Goal: Task Accomplishment & Management: Use online tool/utility

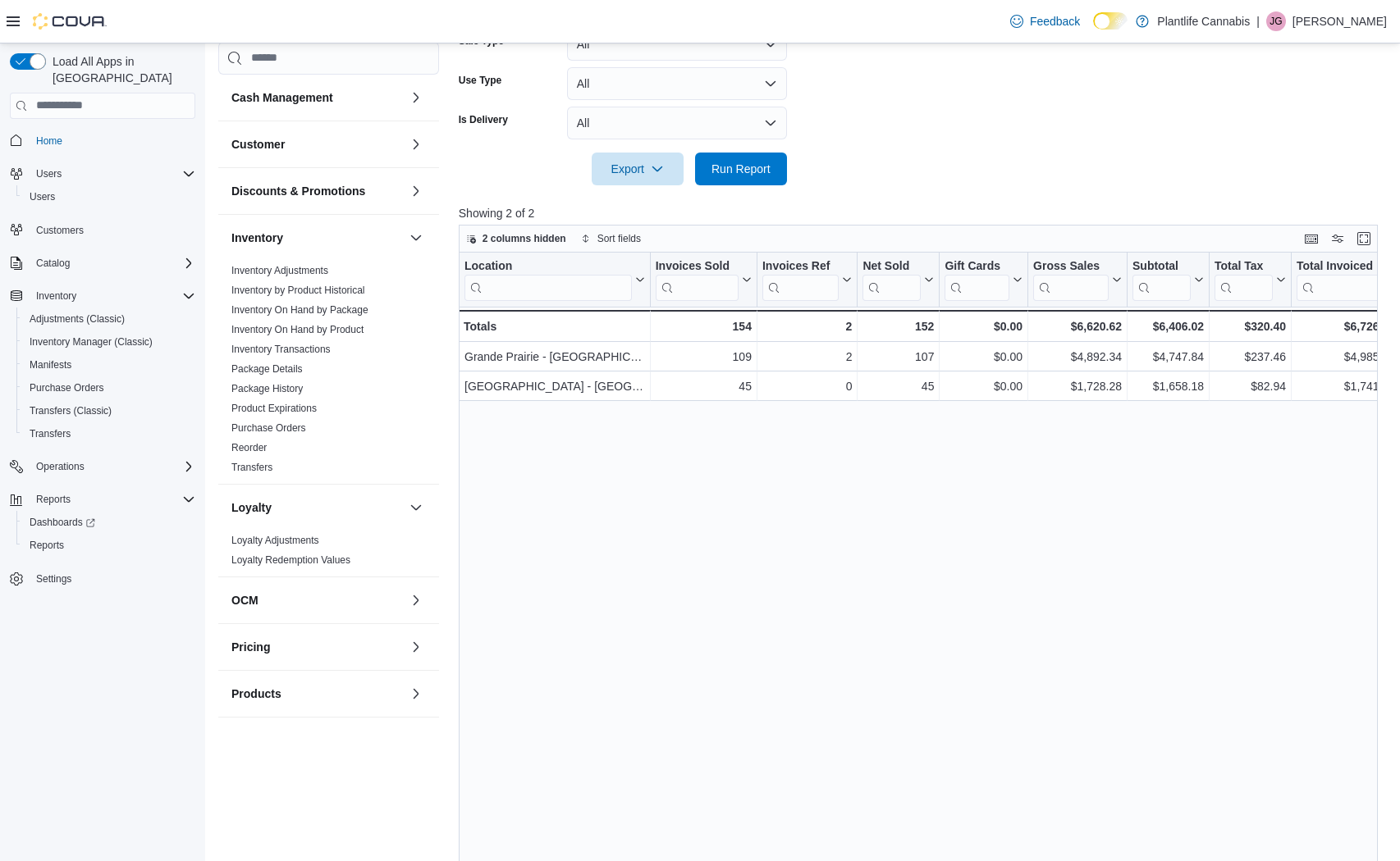
scroll to position [434, 0]
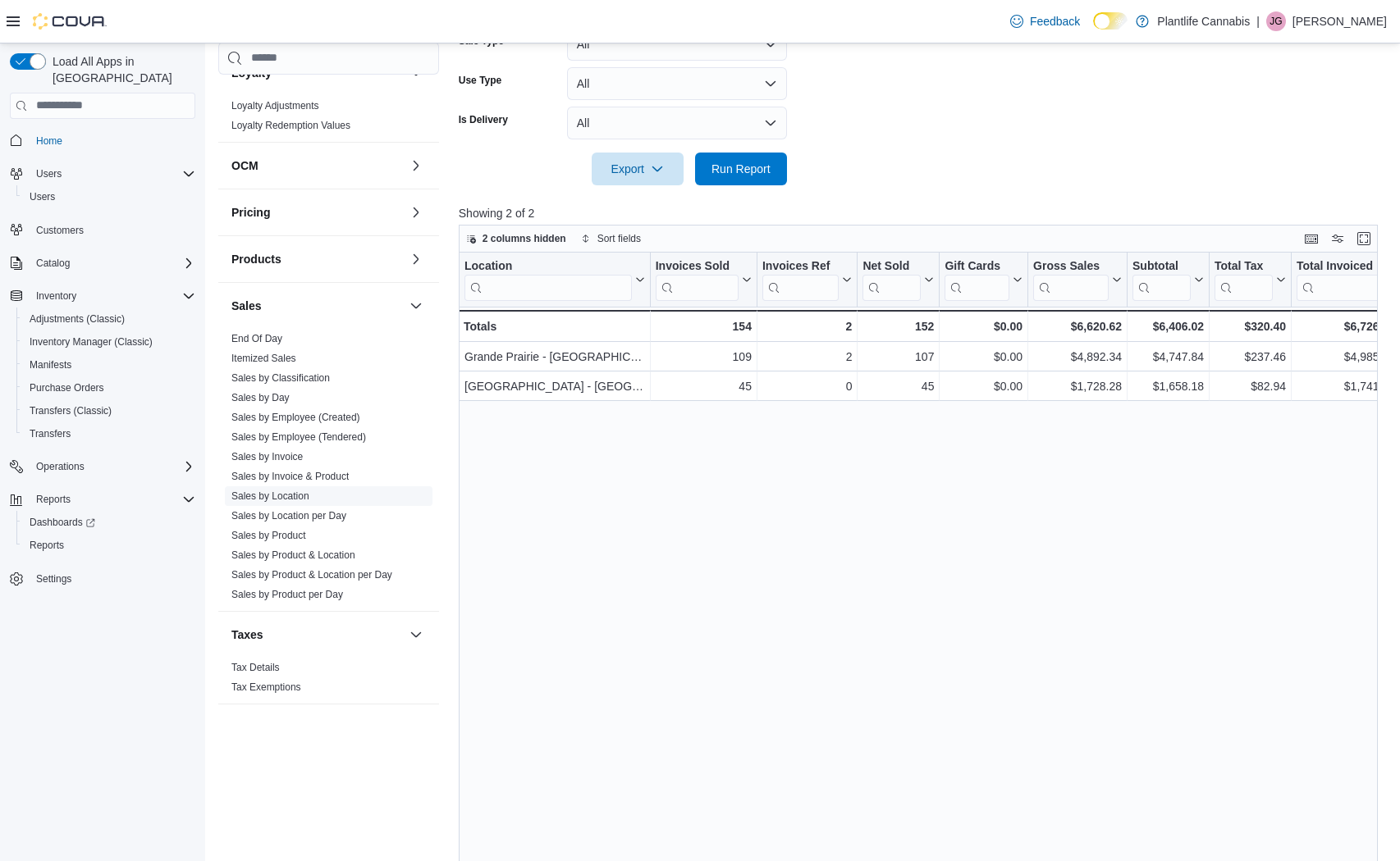
click at [284, 498] on link "Sales by Location" at bounding box center [271, 496] width 78 height 11
click at [739, 172] on span "Run Report" at bounding box center [741, 168] width 60 height 17
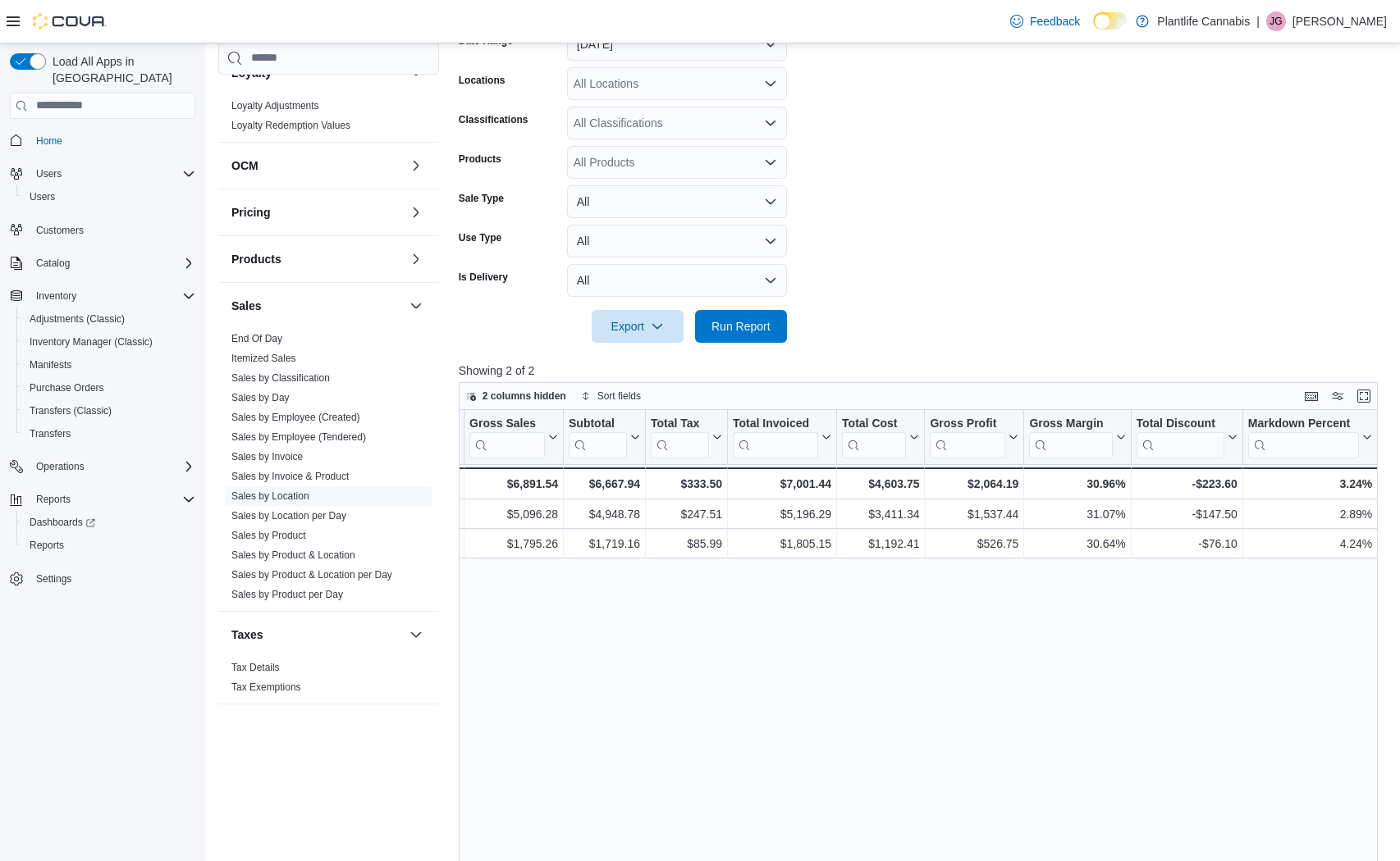
scroll to position [264, 0]
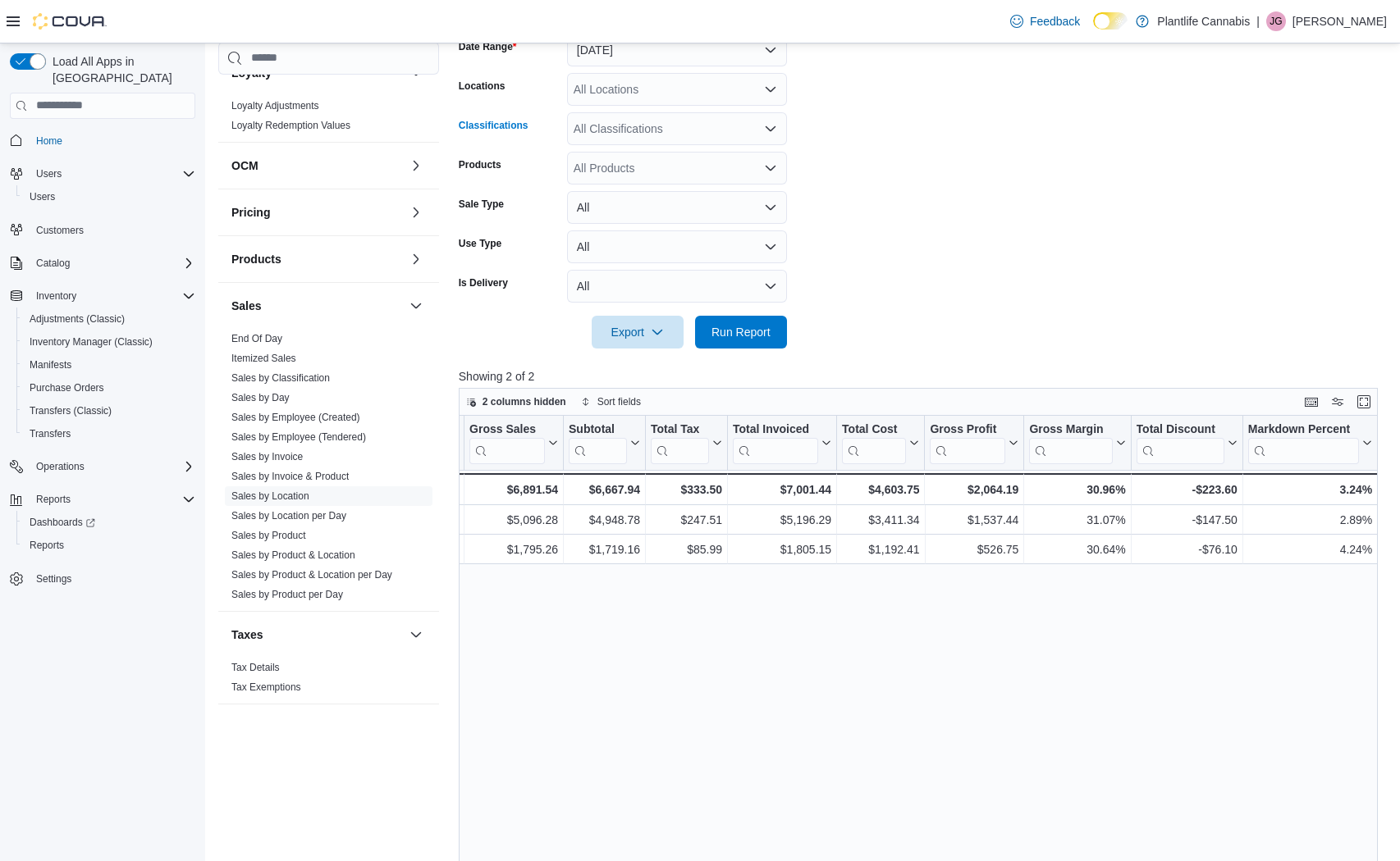
click at [603, 124] on div "All Classifications" at bounding box center [677, 128] width 220 height 33
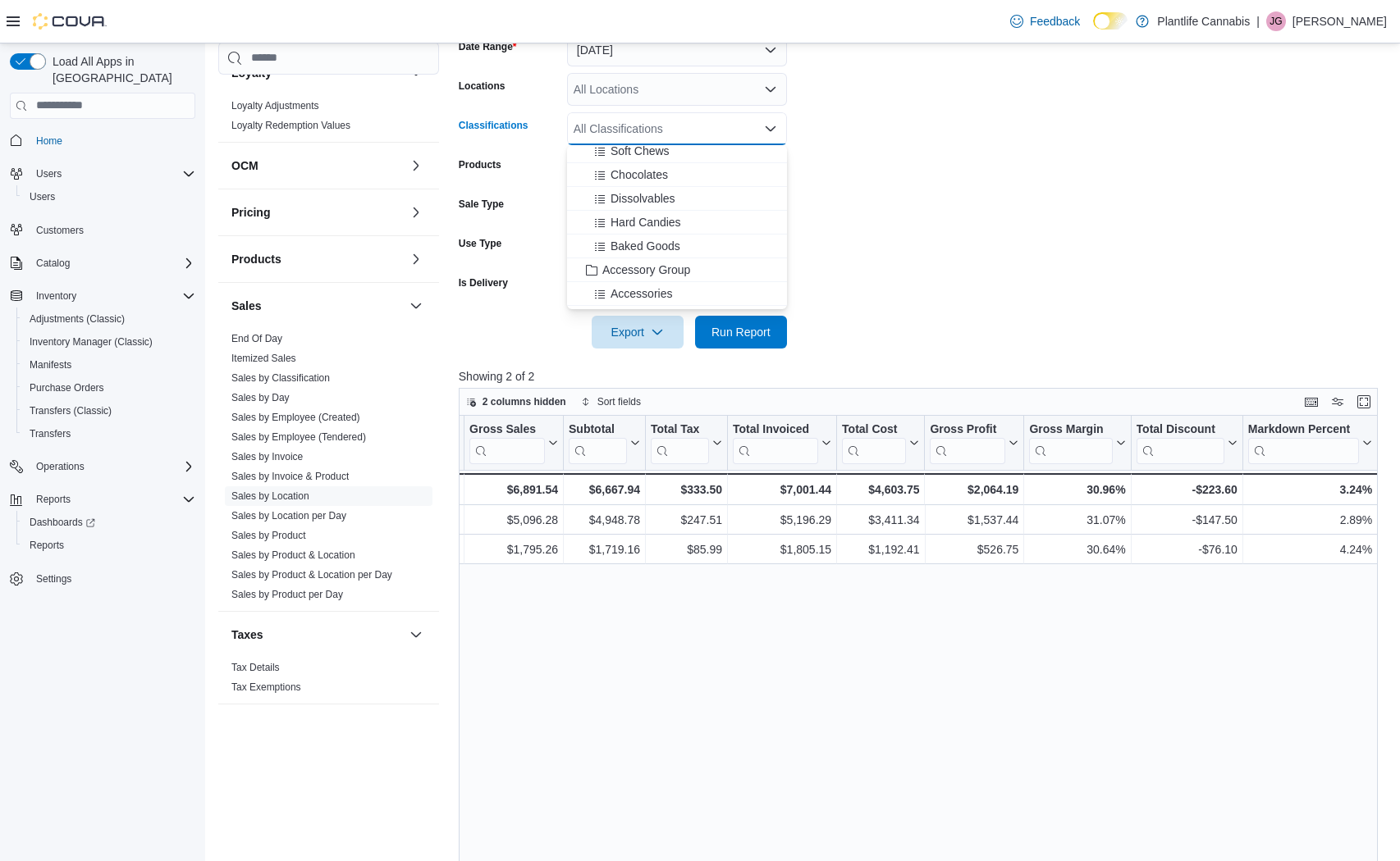
scroll to position [131, 0]
click at [641, 265] on span "Accessory Group" at bounding box center [646, 263] width 87 height 17
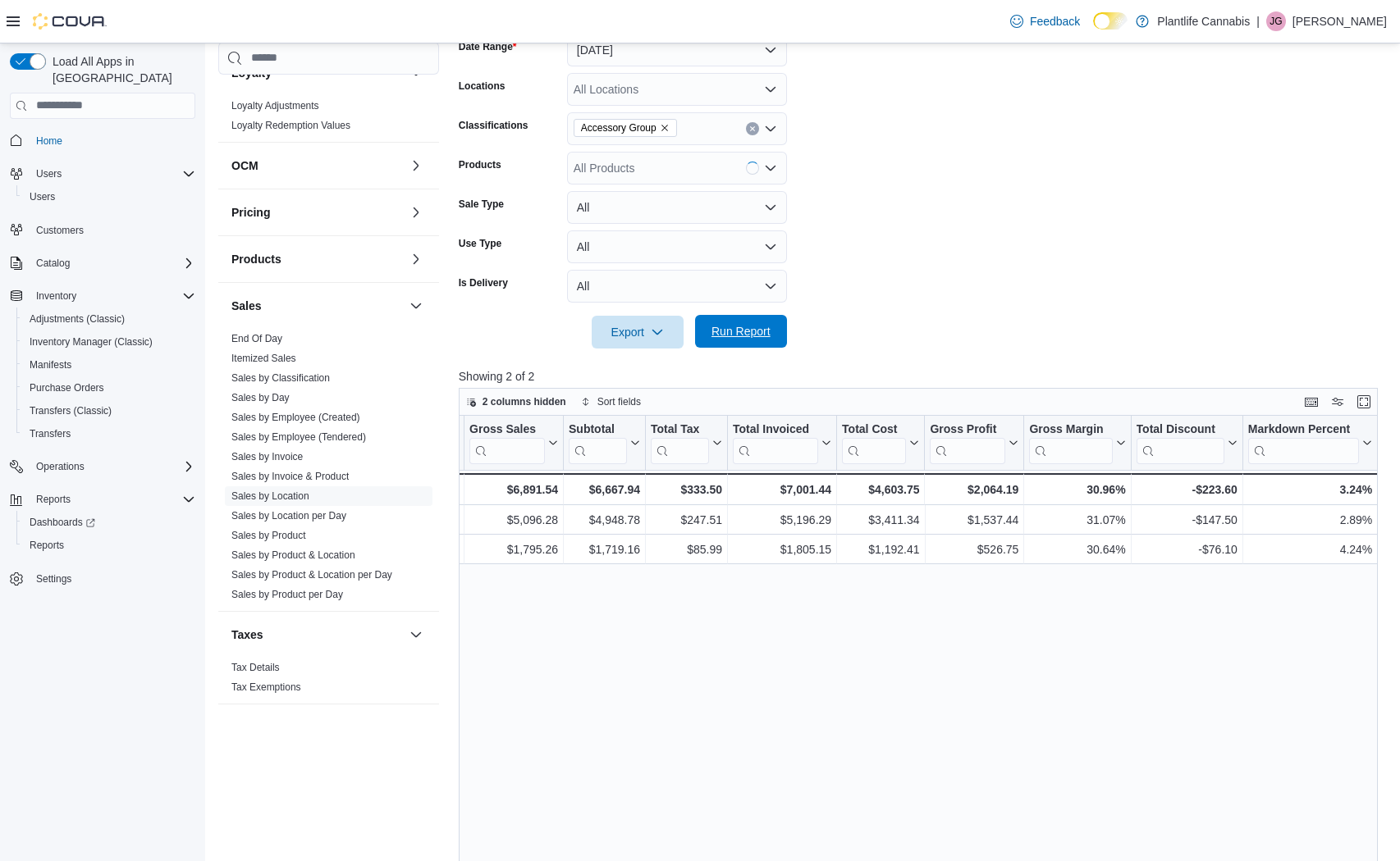
click at [762, 330] on span "Run Report" at bounding box center [741, 332] width 60 height 17
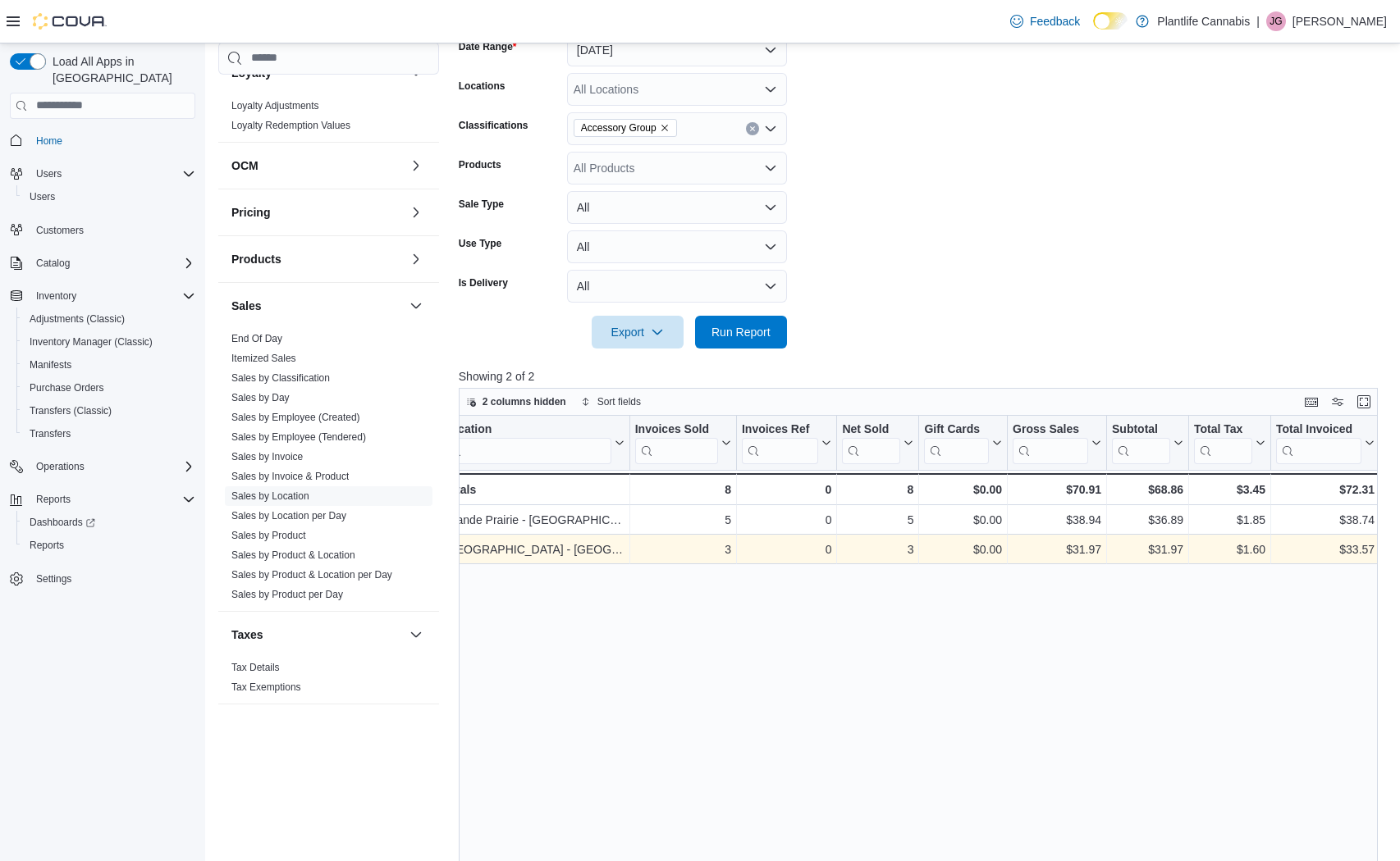
scroll to position [0, 33]
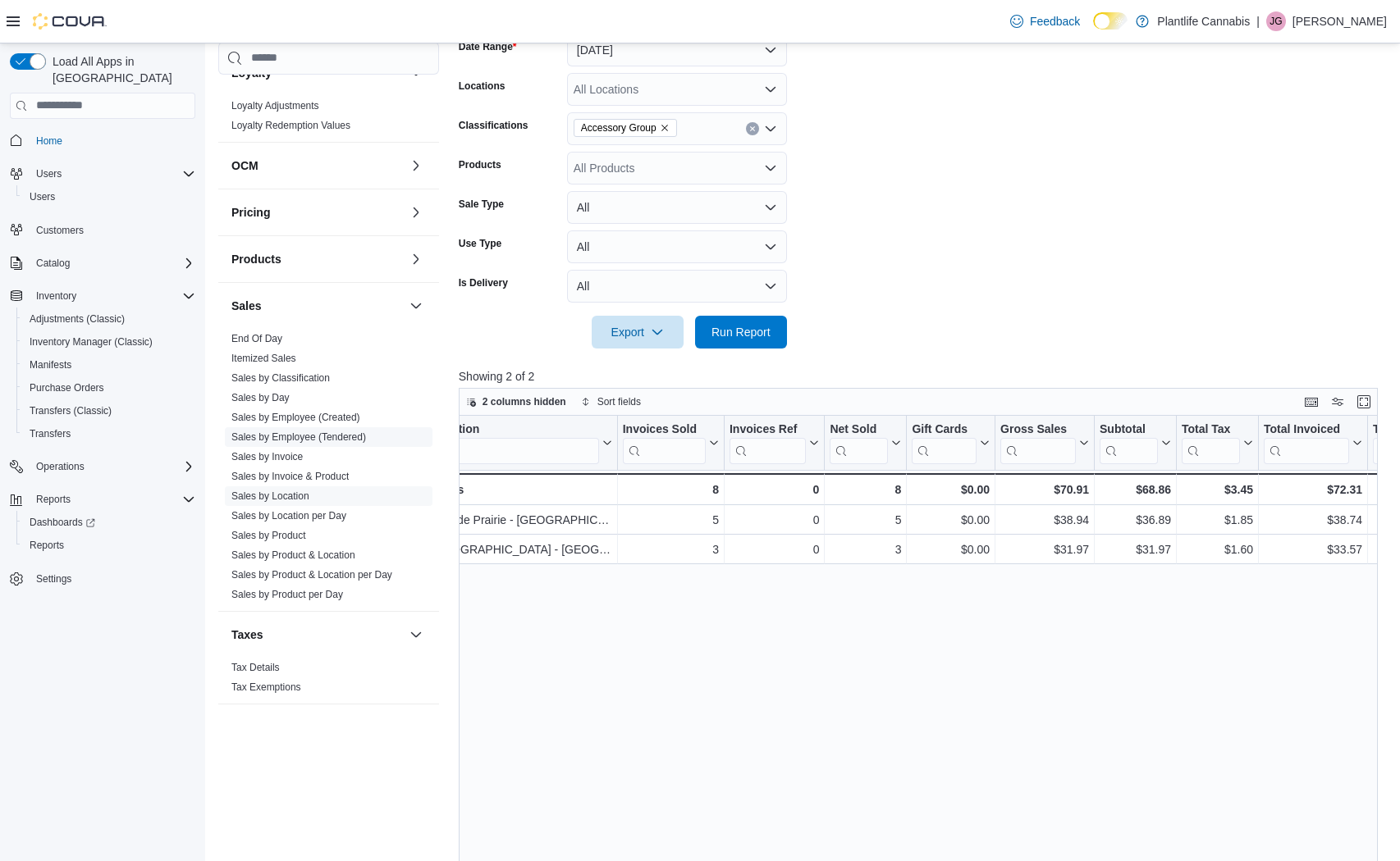
click at [265, 441] on link "Sales by Employee (Tendered)" at bounding box center [299, 436] width 135 height 11
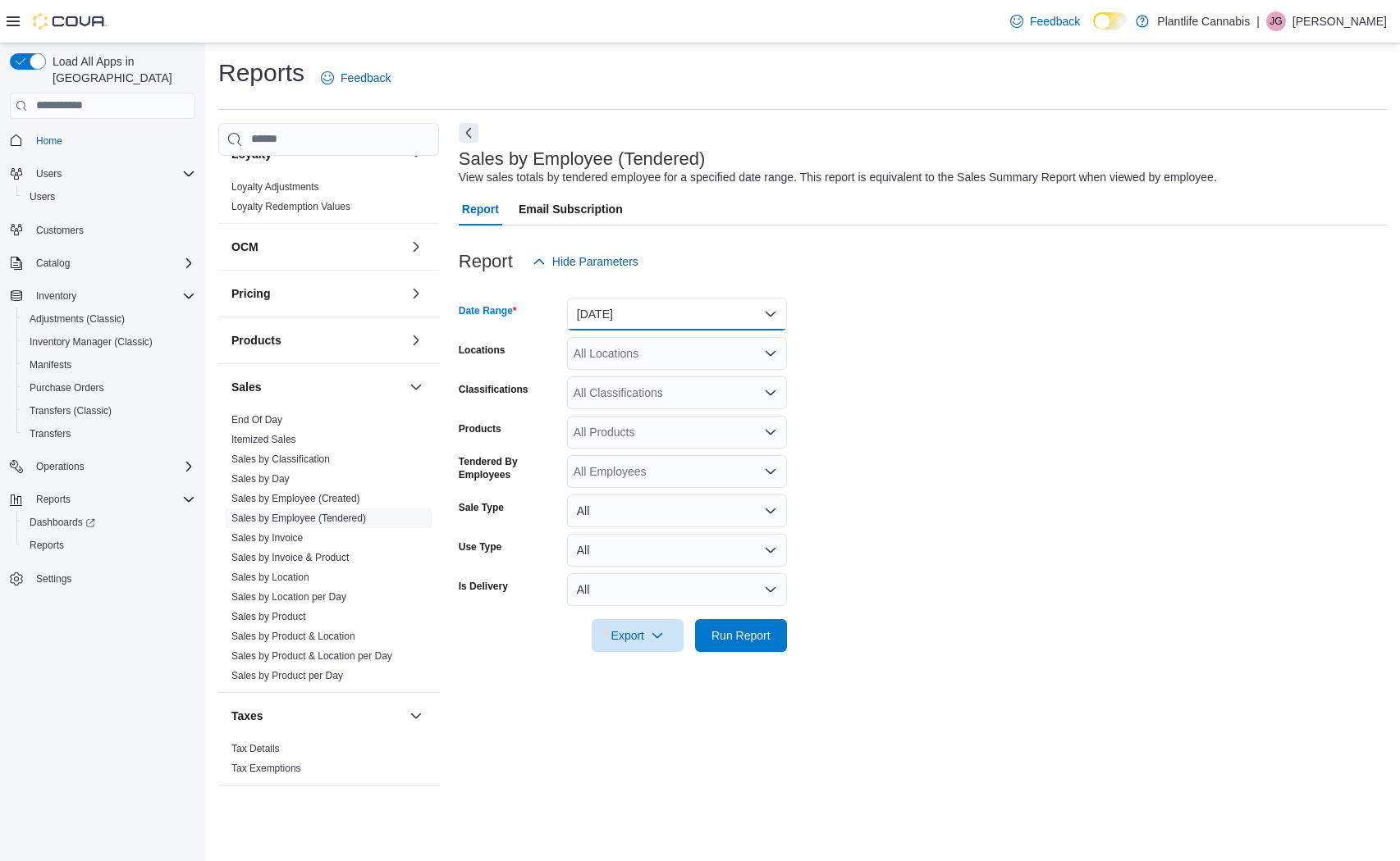
click at [620, 311] on button "[DATE]" at bounding box center [677, 313] width 220 height 33
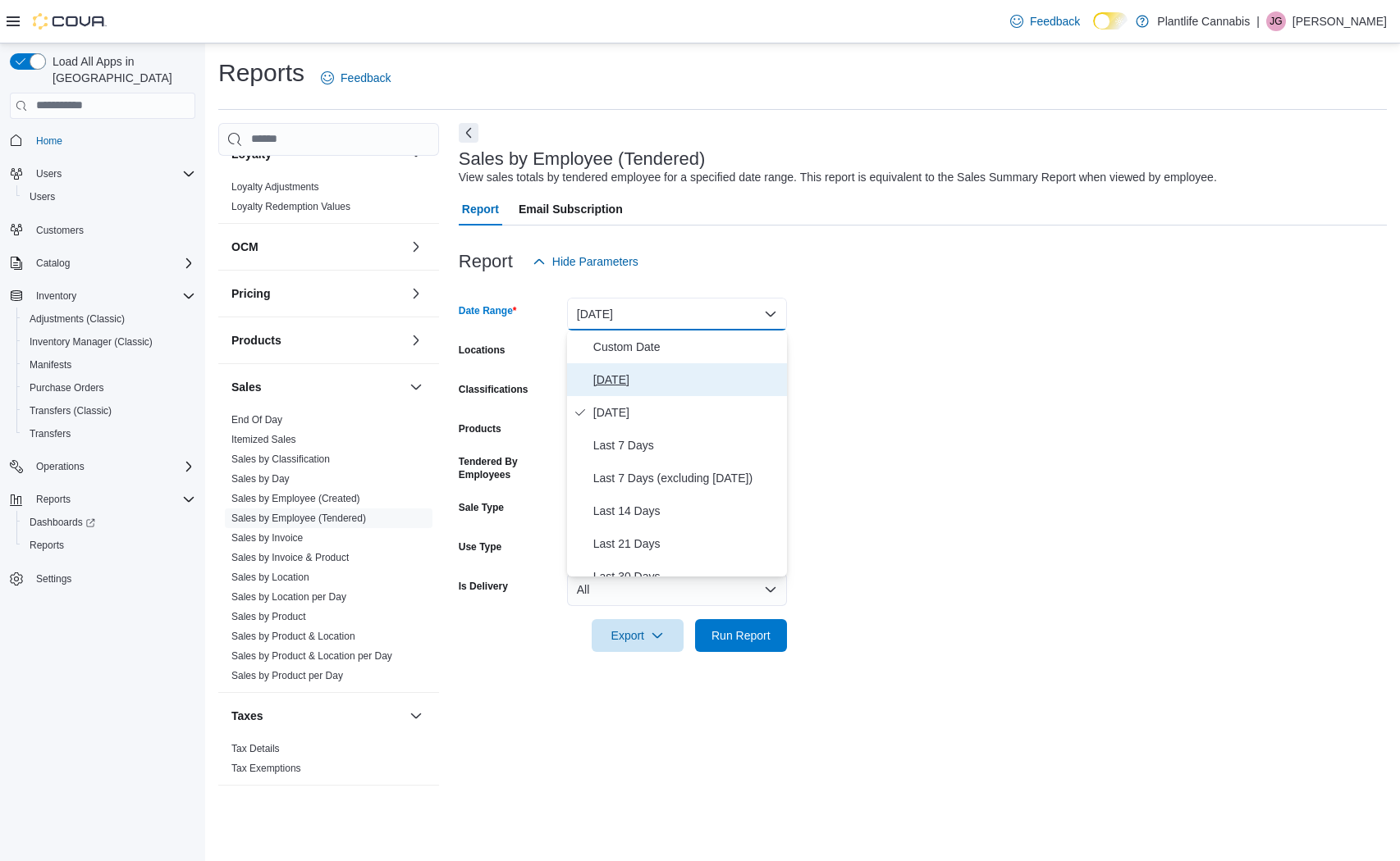
click at [619, 382] on span "[DATE]" at bounding box center [687, 379] width 187 height 20
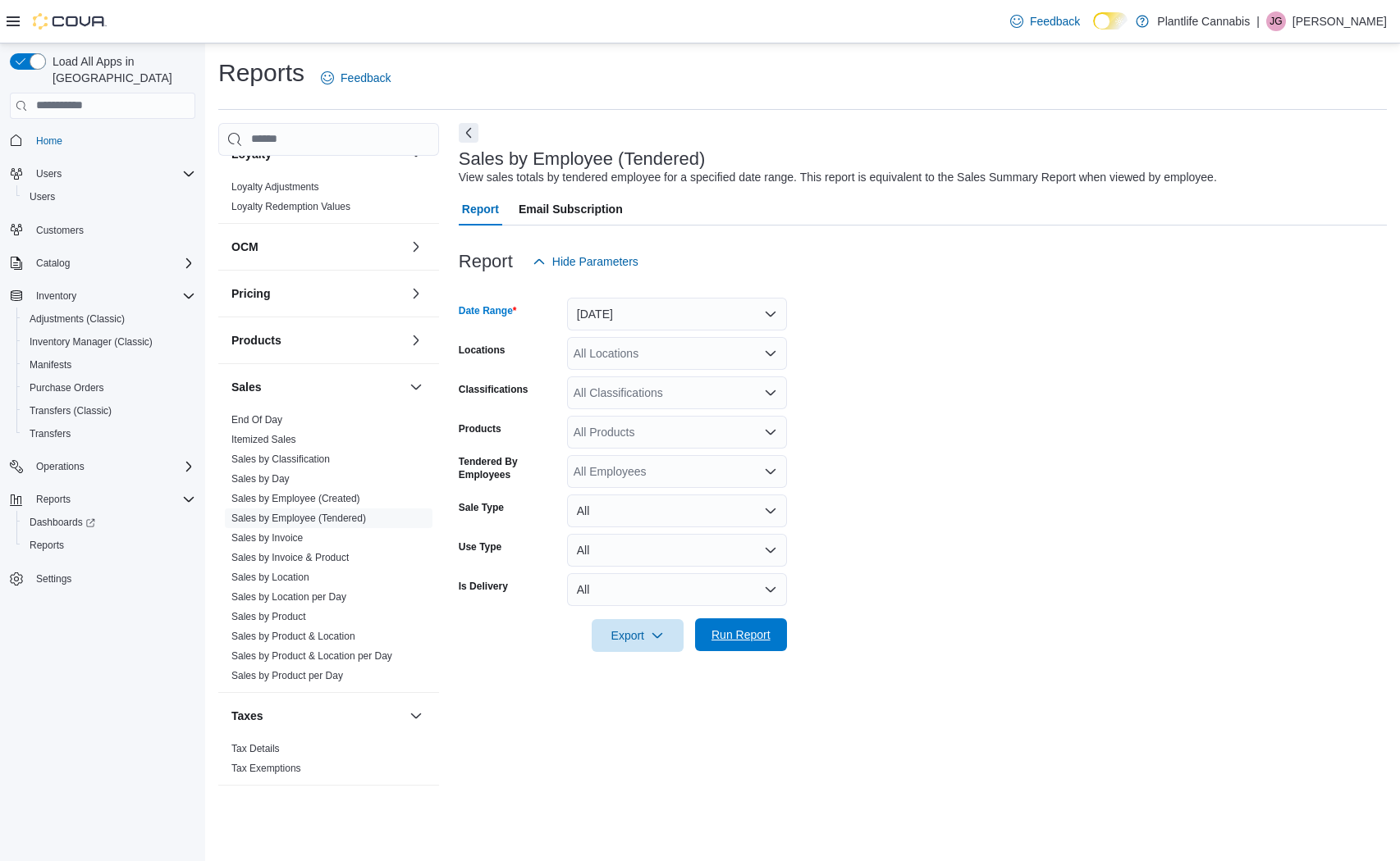
click at [765, 629] on span "Run Report" at bounding box center [741, 635] width 60 height 17
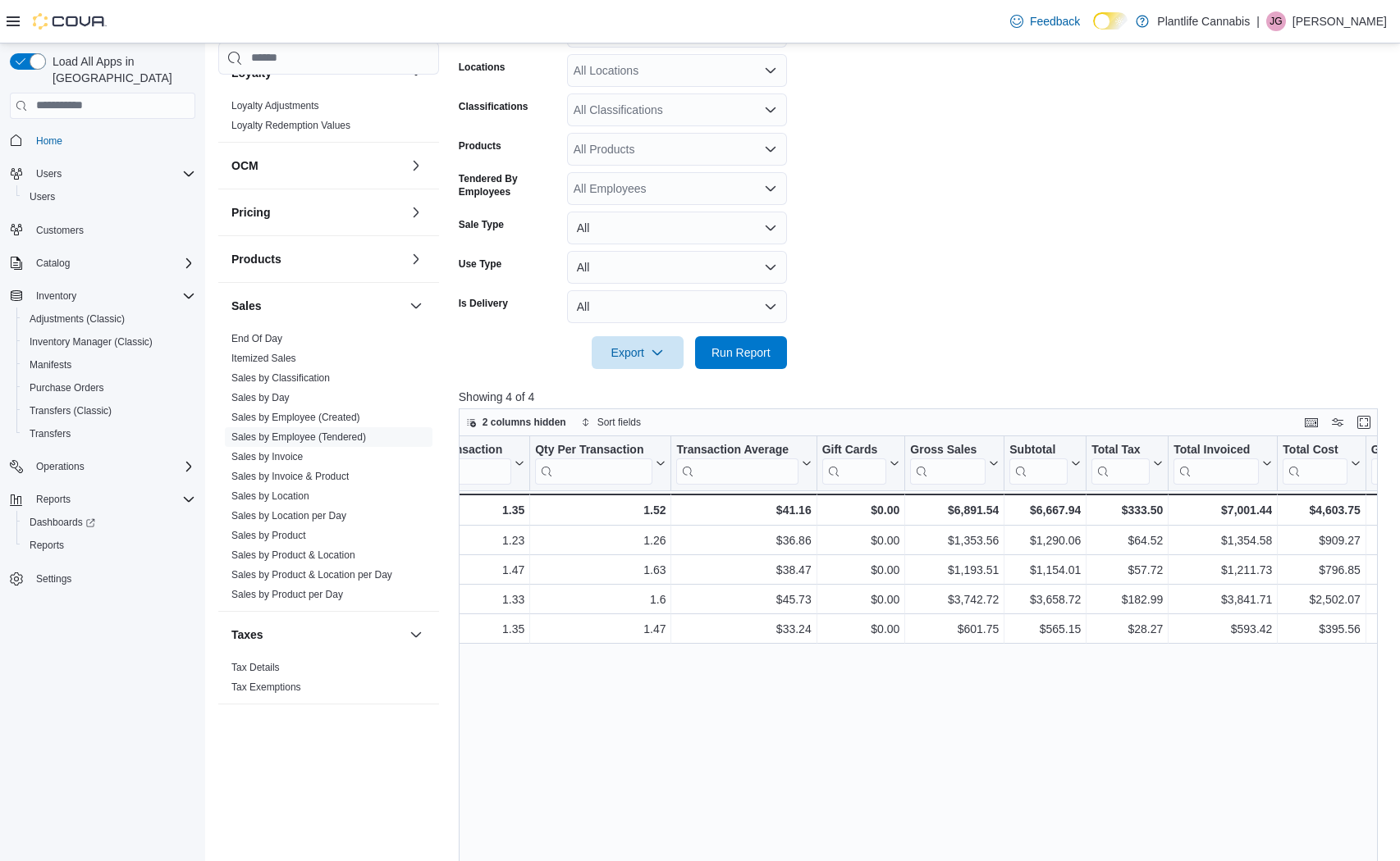
scroll to position [280, 0]
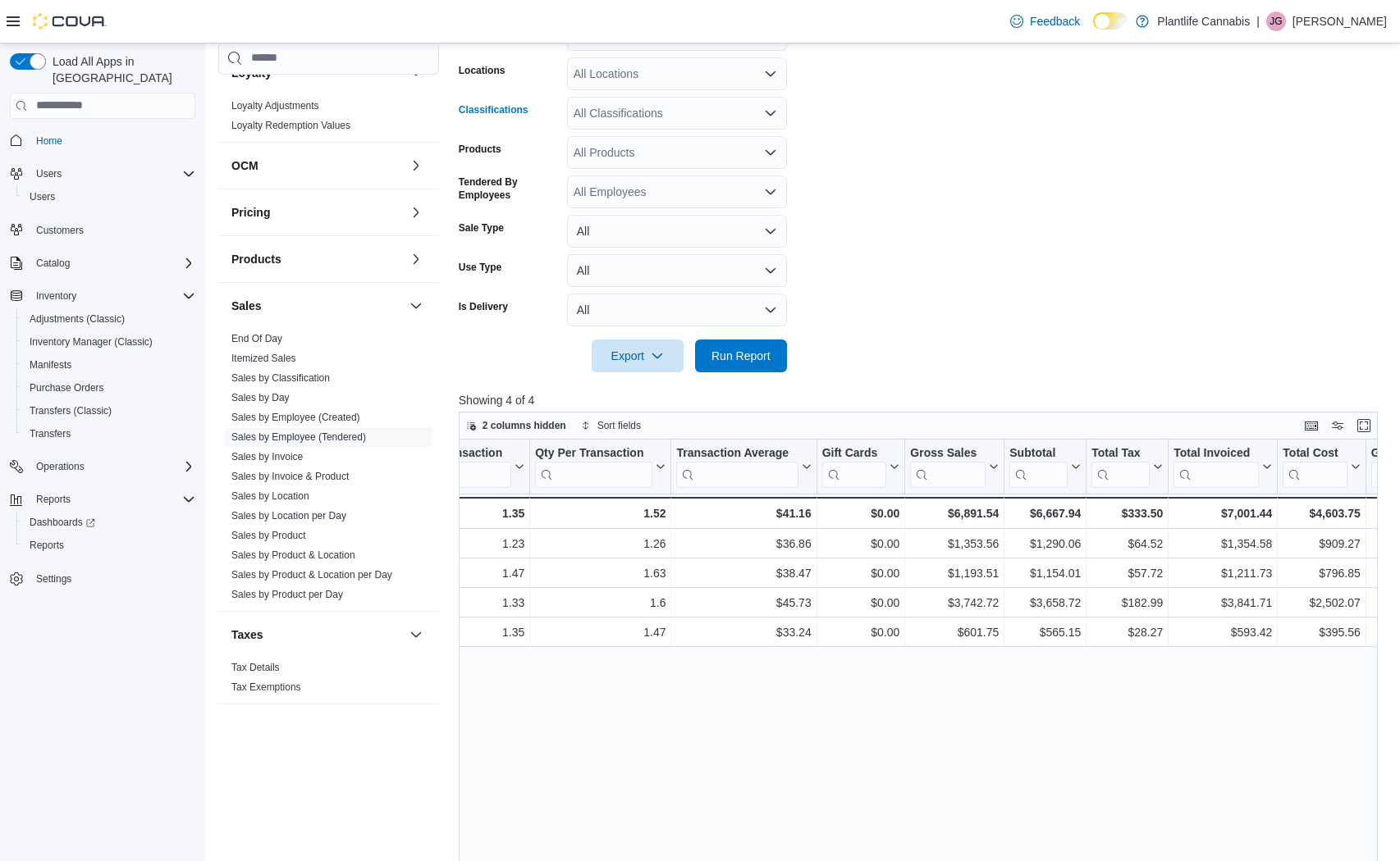
click at [613, 121] on div "All Classifications" at bounding box center [677, 113] width 220 height 33
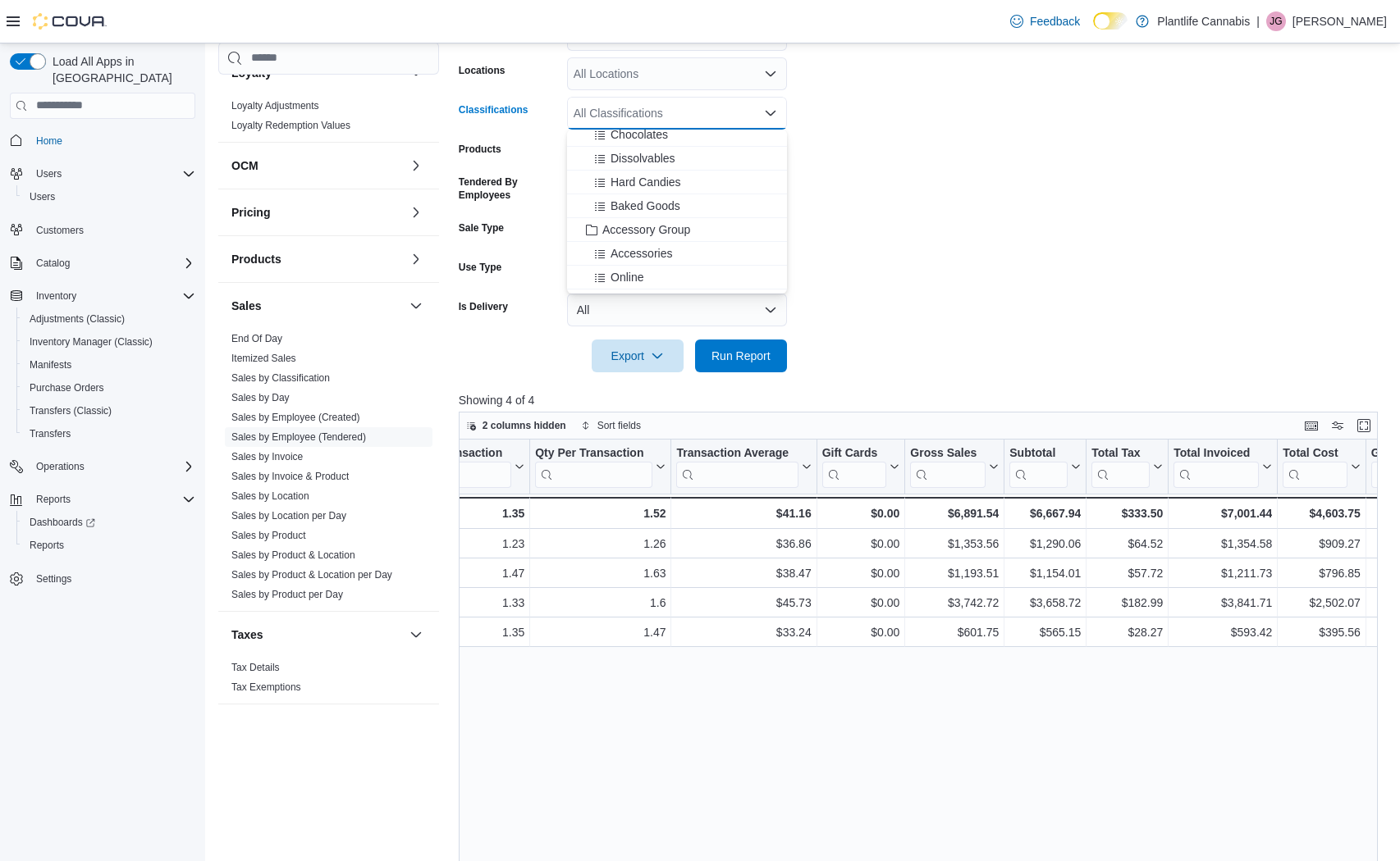
scroll to position [180, 0]
click at [647, 199] on span "Accessory Group" at bounding box center [646, 199] width 87 height 17
click at [729, 355] on span "Run Report" at bounding box center [741, 355] width 60 height 17
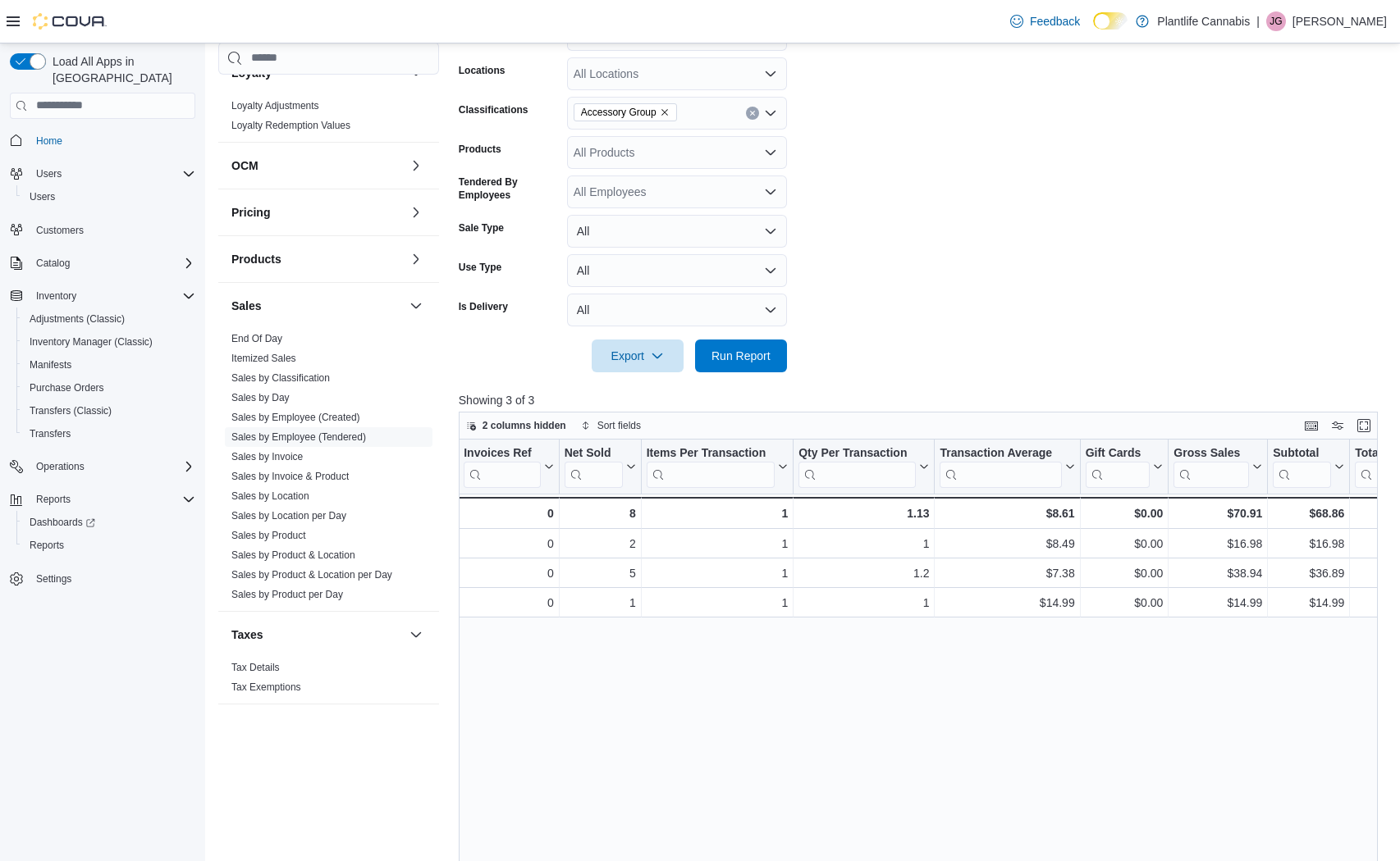
scroll to position [0, 258]
click at [754, 113] on icon "Clear input" at bounding box center [752, 113] width 4 height 4
click at [754, 113] on div "Accessory Group" at bounding box center [677, 113] width 220 height 33
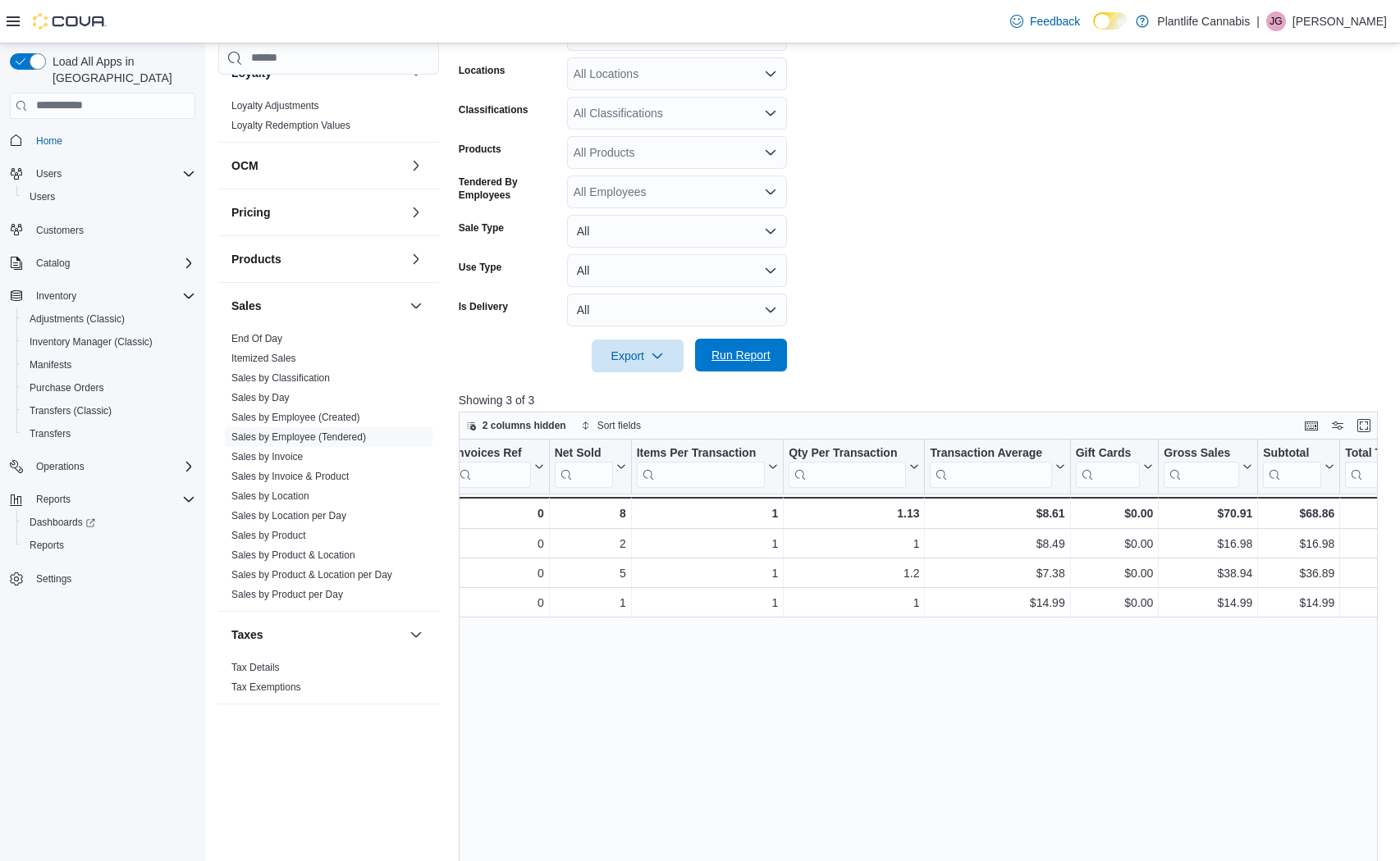
click at [754, 362] on span "Run Report" at bounding box center [741, 355] width 60 height 17
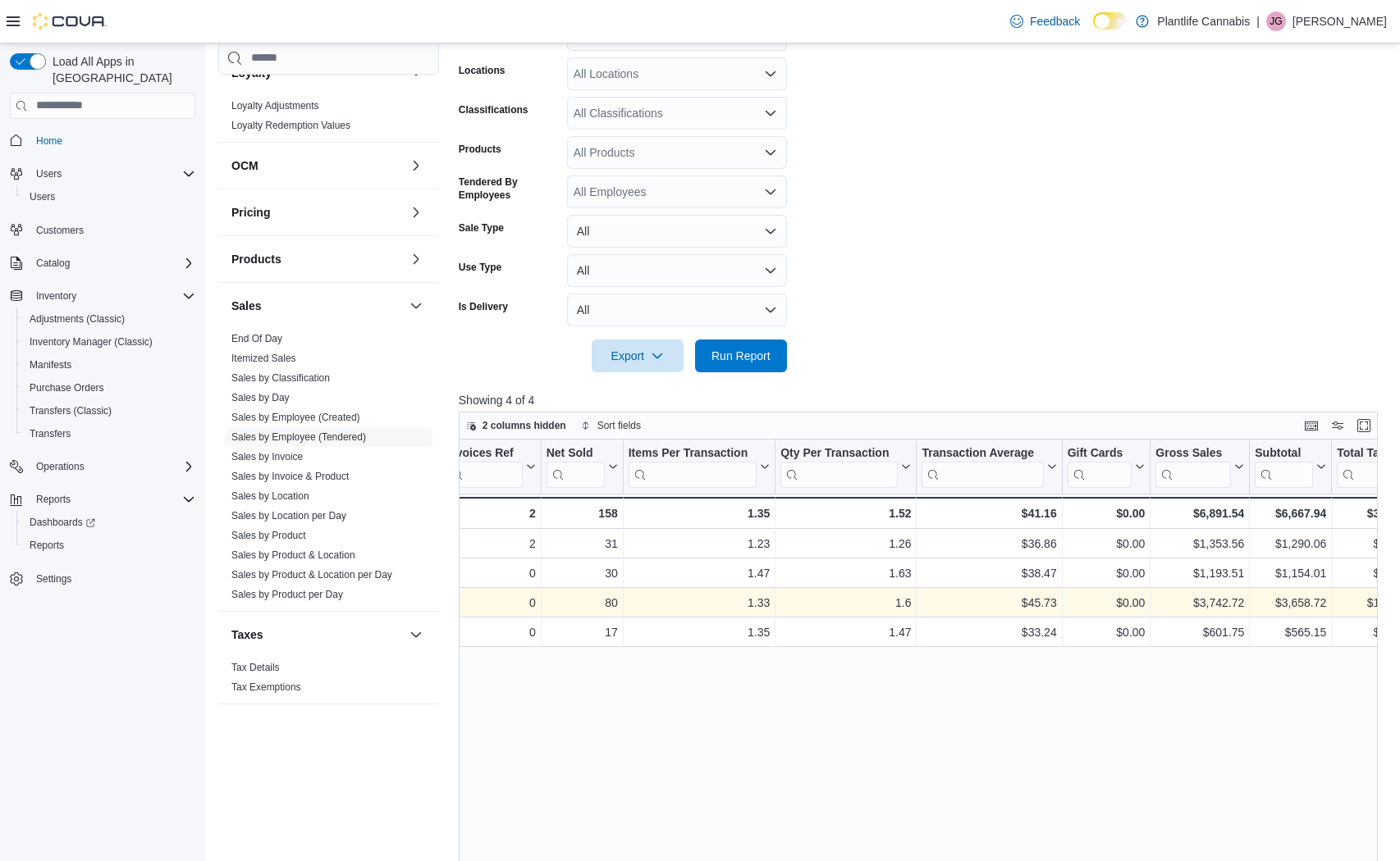
scroll to position [0, 276]
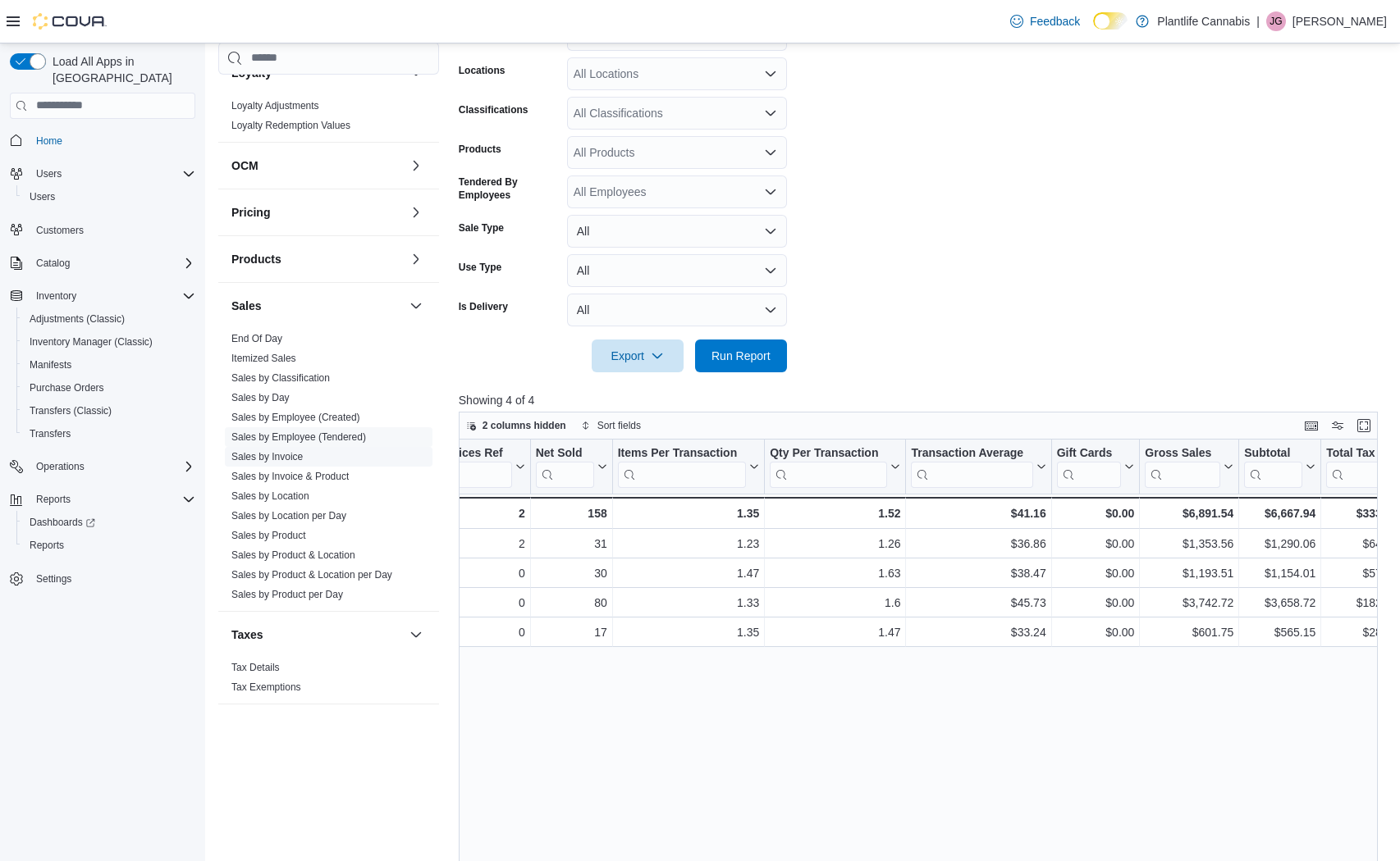
click at [244, 458] on link "Sales by Invoice" at bounding box center [267, 456] width 72 height 11
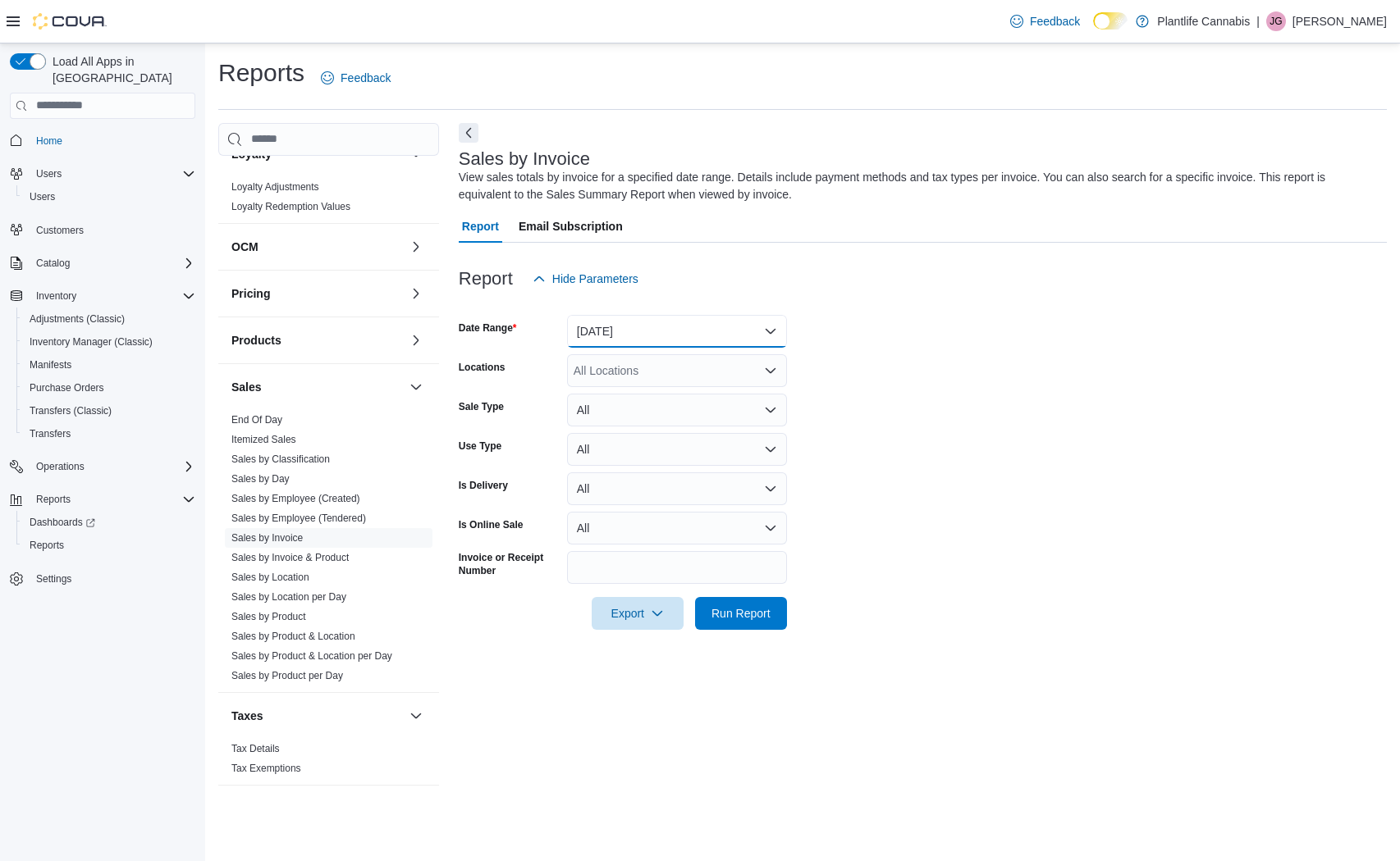
click at [637, 341] on button "[DATE]" at bounding box center [677, 331] width 220 height 33
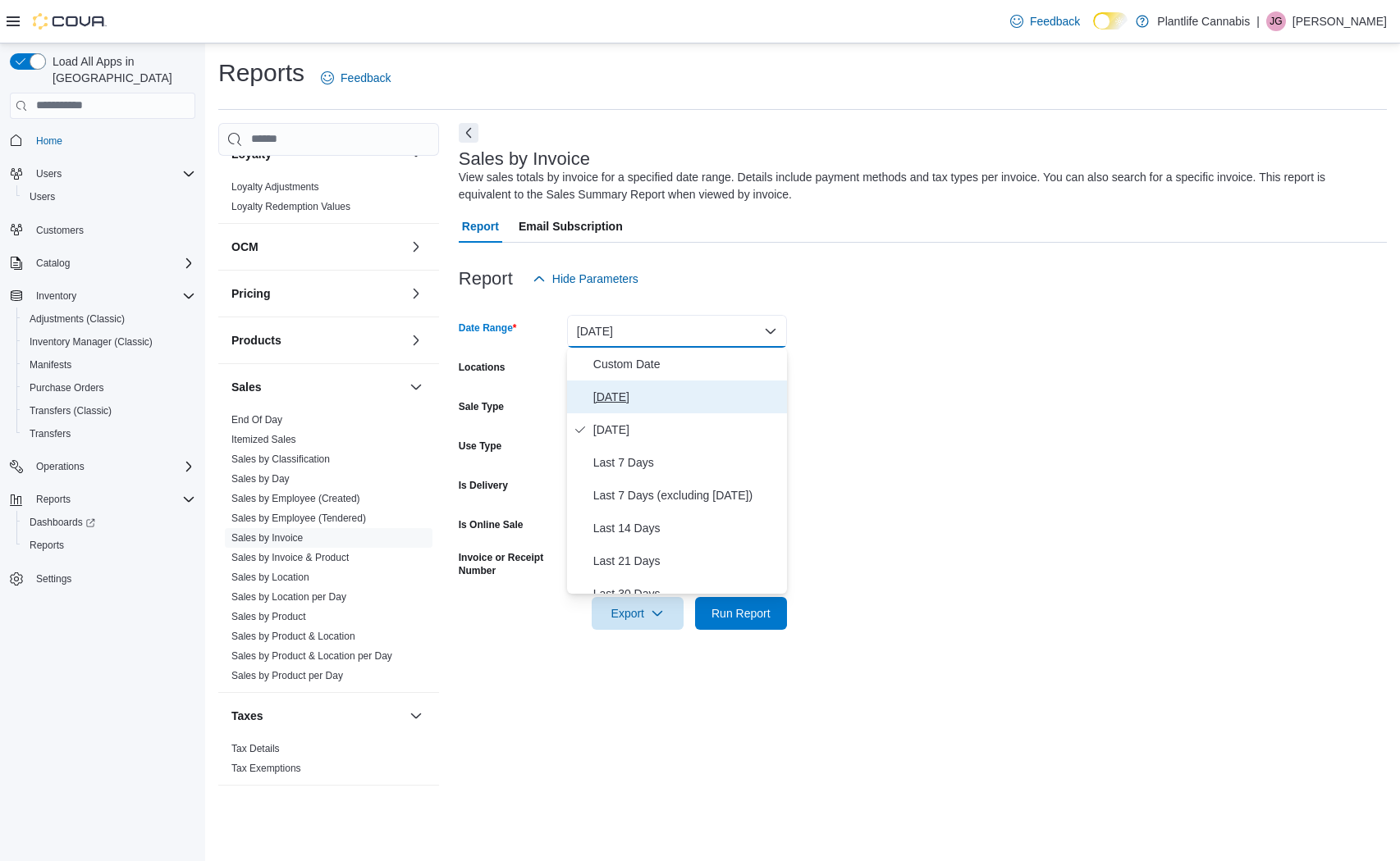
click at [622, 393] on span "[DATE]" at bounding box center [687, 396] width 187 height 20
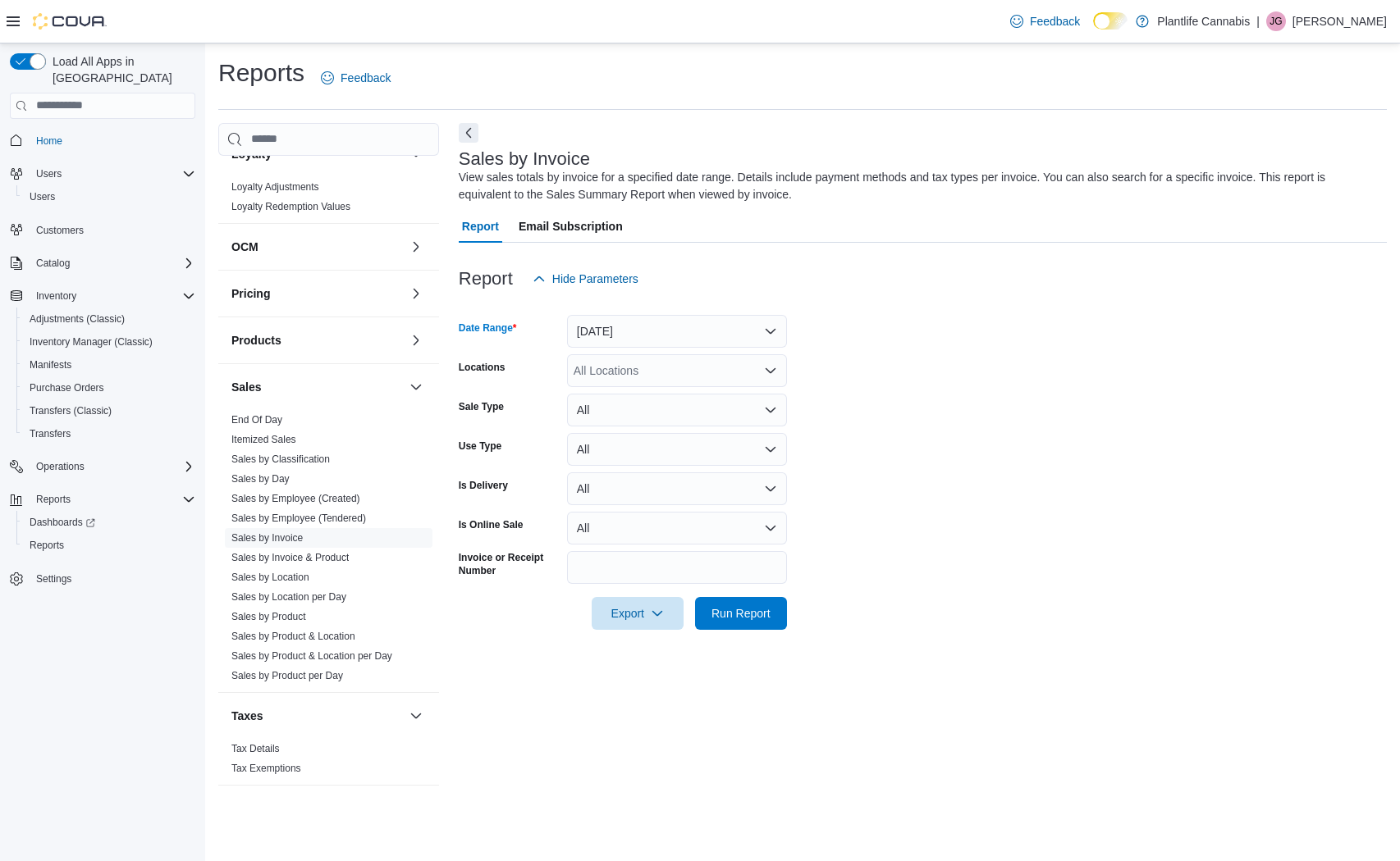
click at [966, 393] on form "Date Range [DATE] Locations All Locations Sale Type All Use Type All Is Deliver…" at bounding box center [923, 463] width 928 height 335
click at [699, 366] on div "All Locations" at bounding box center [677, 370] width 220 height 33
type input "****"
click at [742, 393] on span "Grande Prairie - [GEOGRAPHIC_DATA]" at bounding box center [713, 399] width 205 height 17
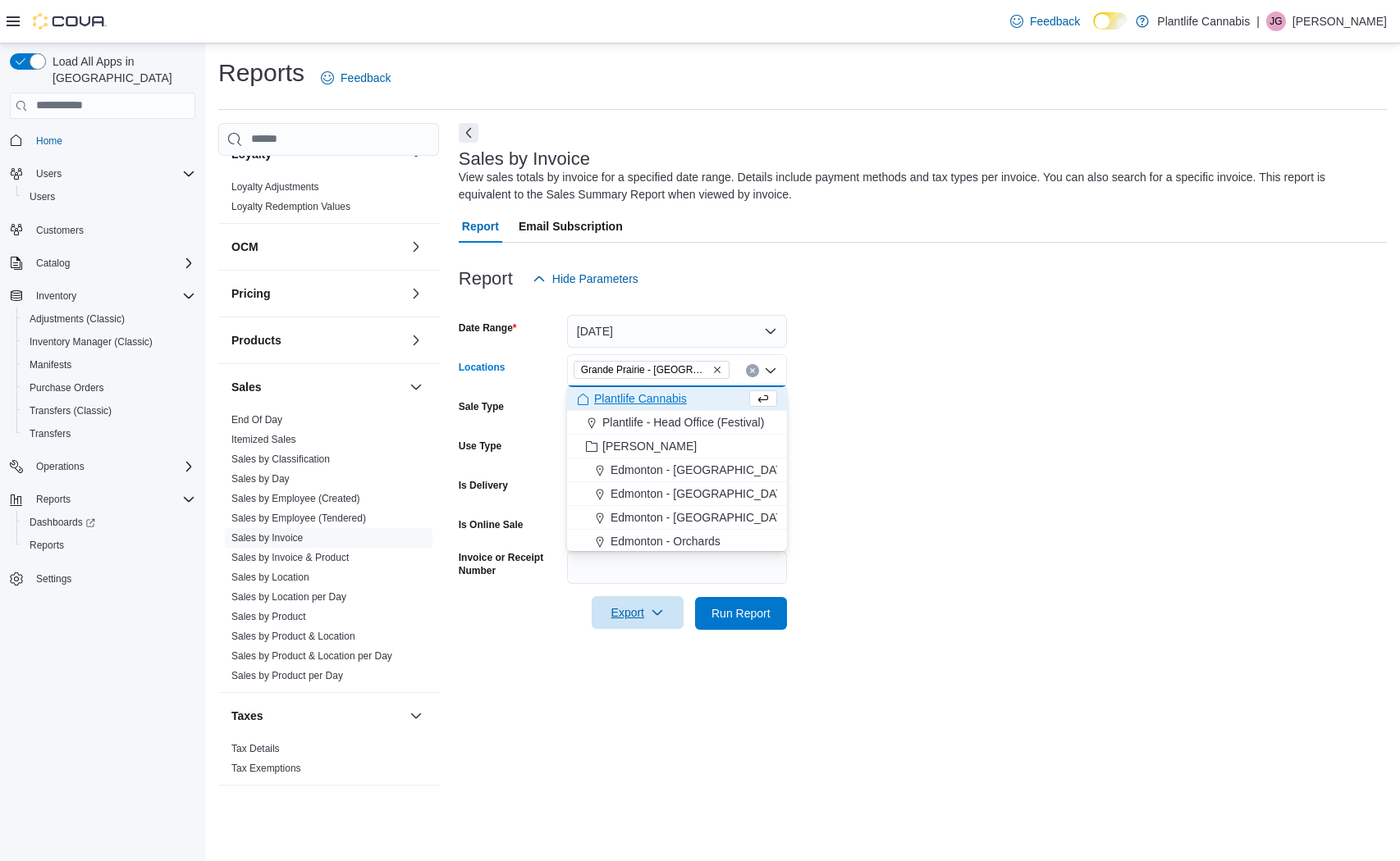
click at [647, 620] on span "Export" at bounding box center [638, 612] width 73 height 33
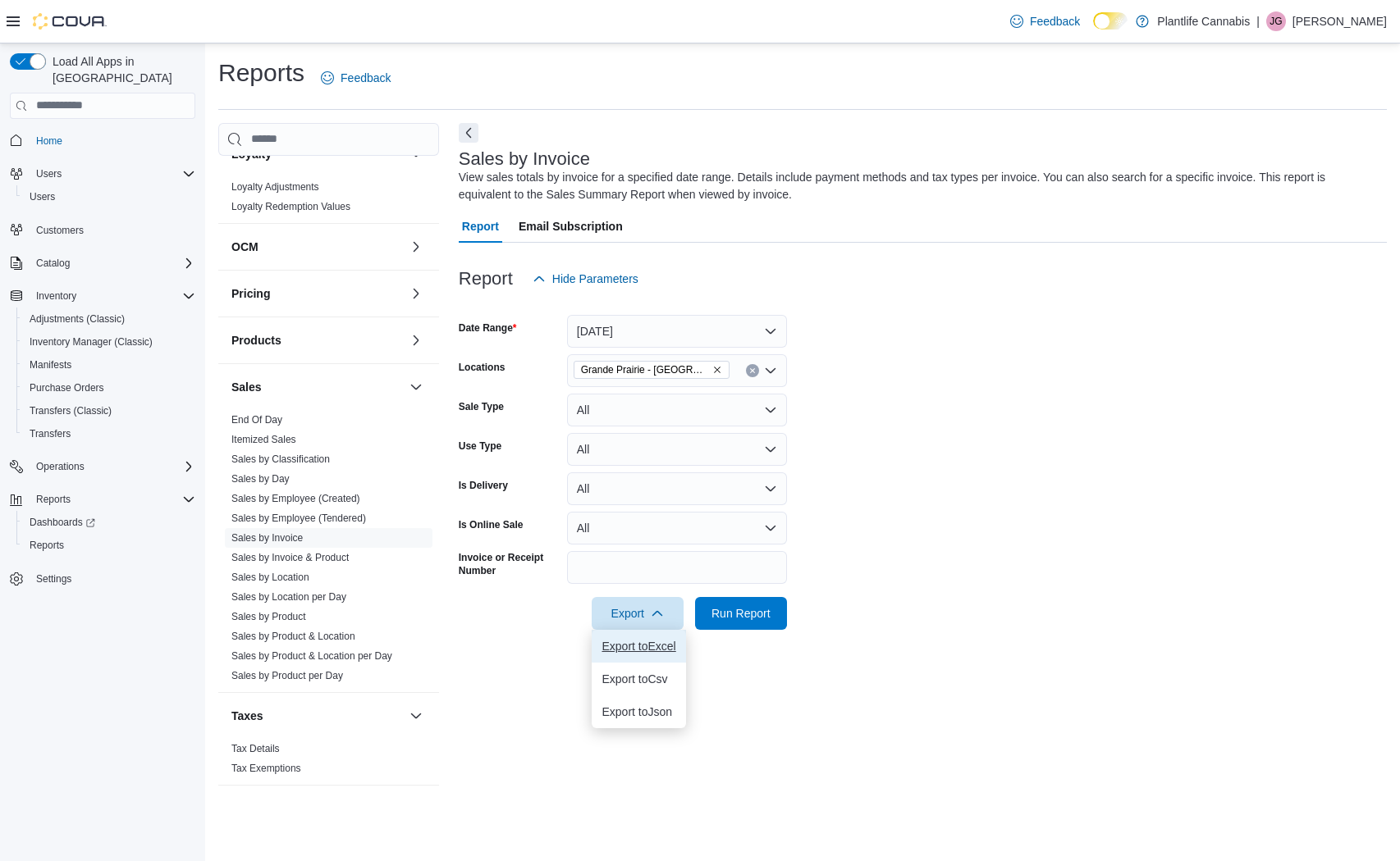
click at [646, 647] on span "Export to Excel" at bounding box center [638, 646] width 73 height 13
click at [740, 609] on span "Run Report" at bounding box center [741, 613] width 60 height 17
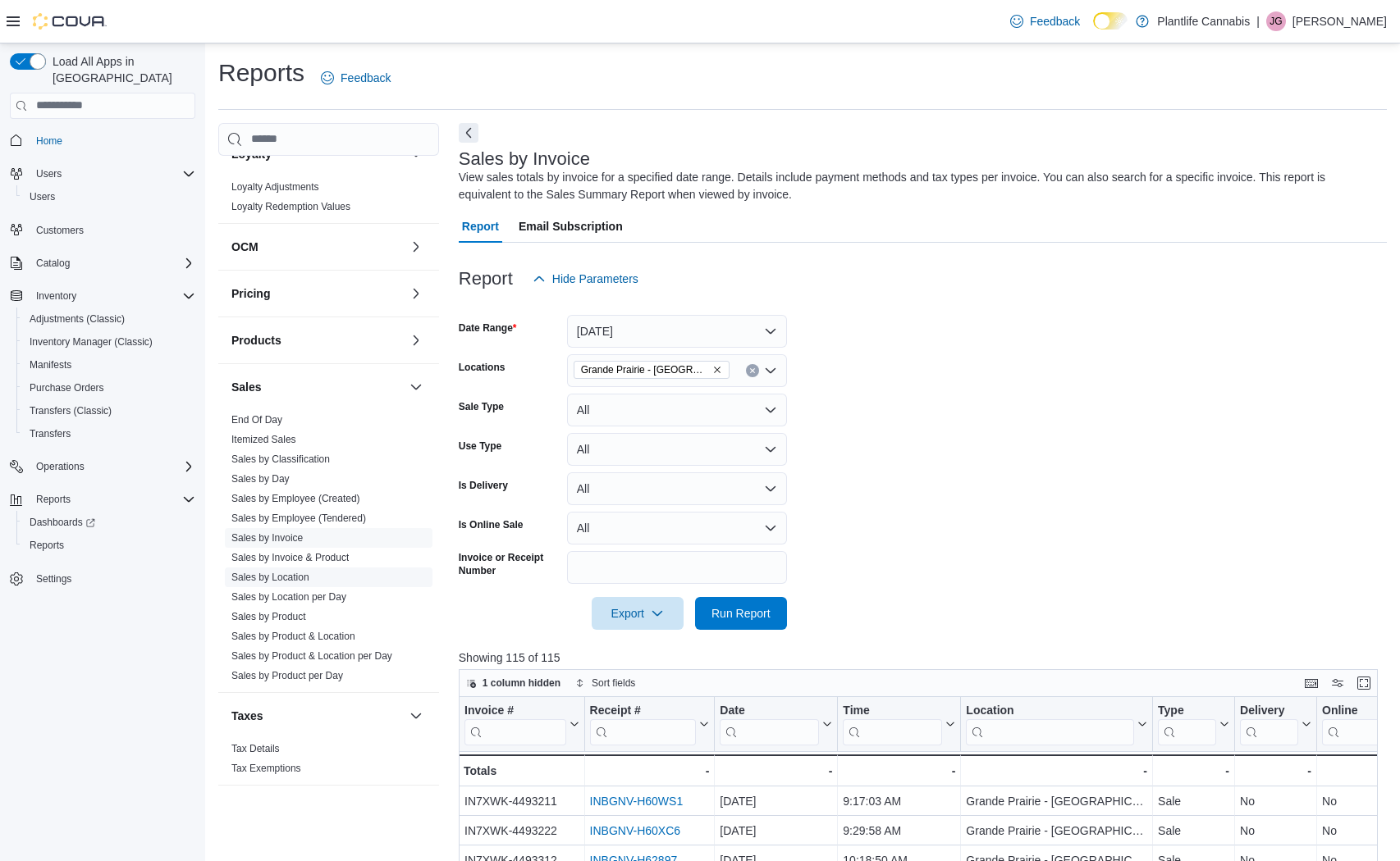
click at [285, 576] on link "Sales by Location" at bounding box center [271, 577] width 78 height 11
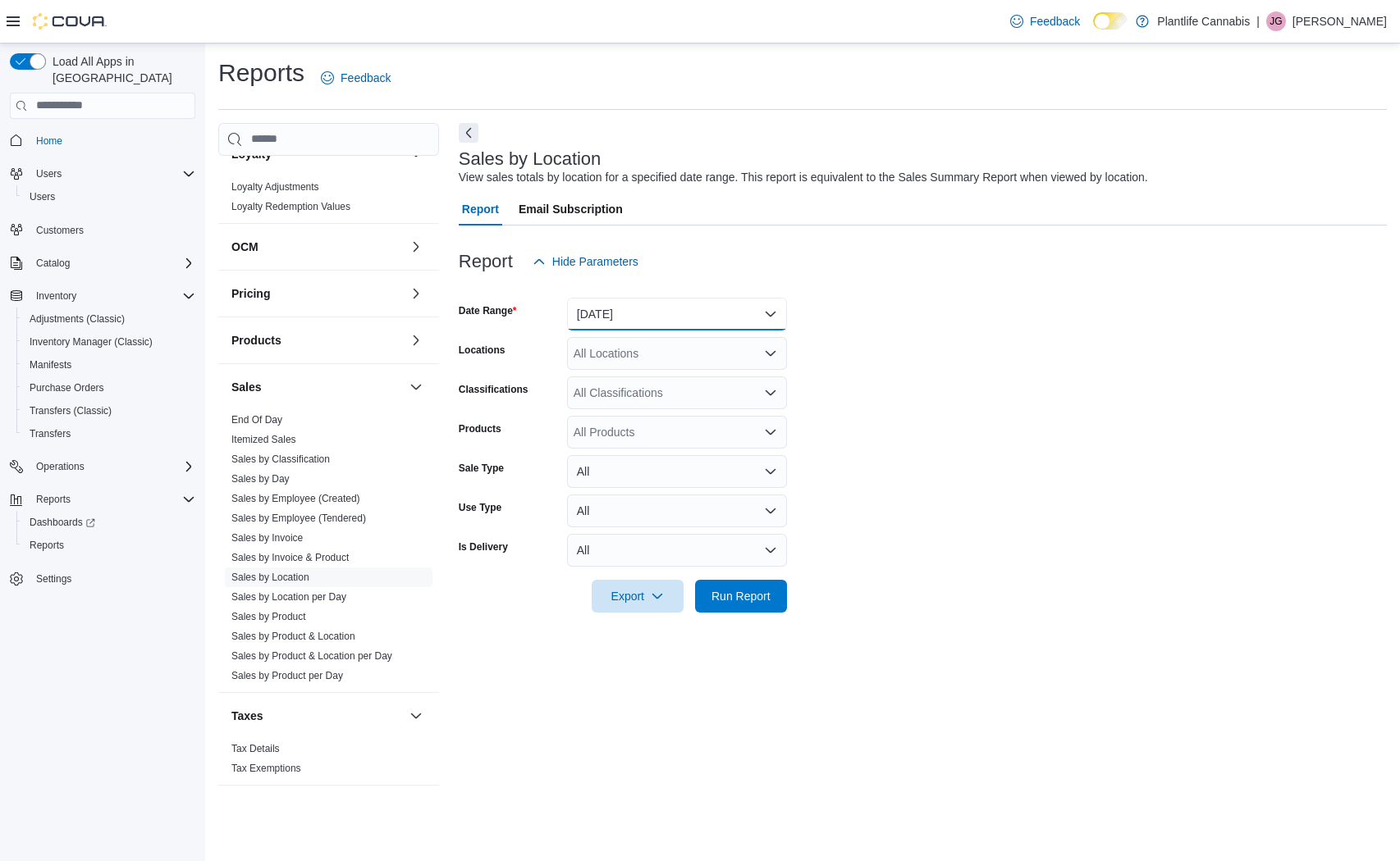
click at [670, 311] on button "[DATE]" at bounding box center [677, 313] width 220 height 33
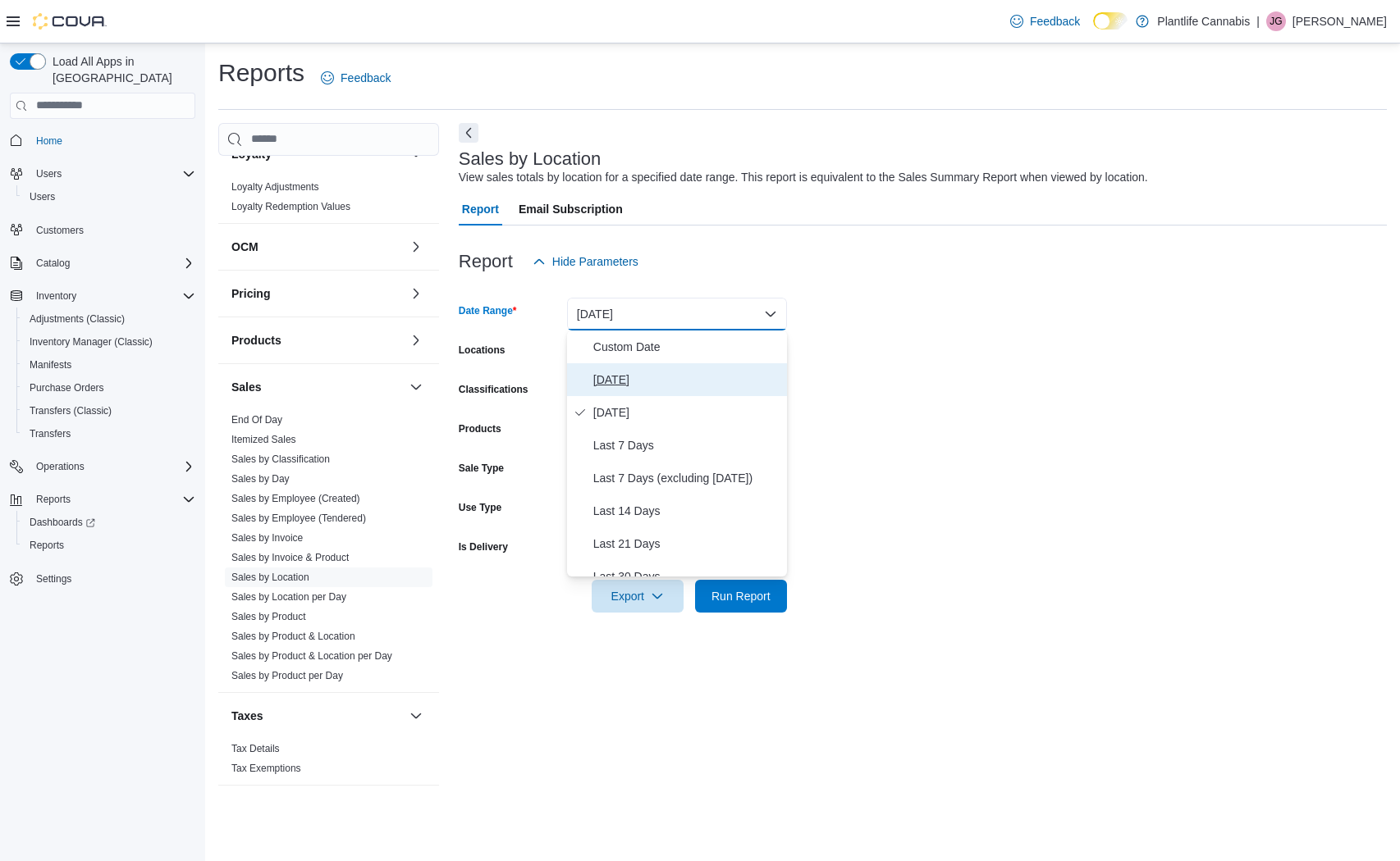
click at [607, 370] on span "[DATE]" at bounding box center [687, 379] width 187 height 20
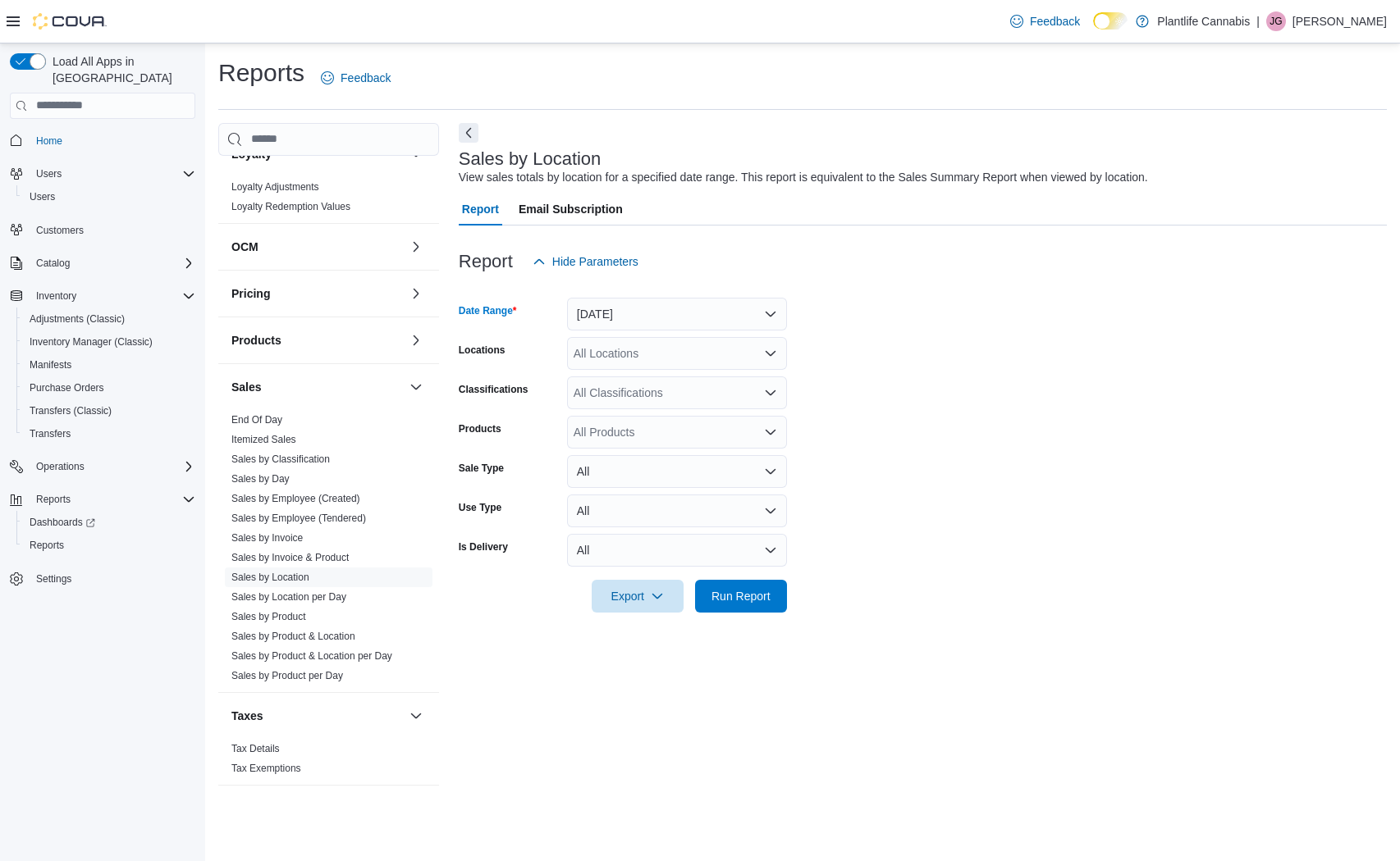
click at [604, 344] on div "All Locations" at bounding box center [677, 353] width 220 height 33
type input "****"
click at [713, 380] on span "Grande Prairie - [GEOGRAPHIC_DATA]" at bounding box center [713, 381] width 205 height 17
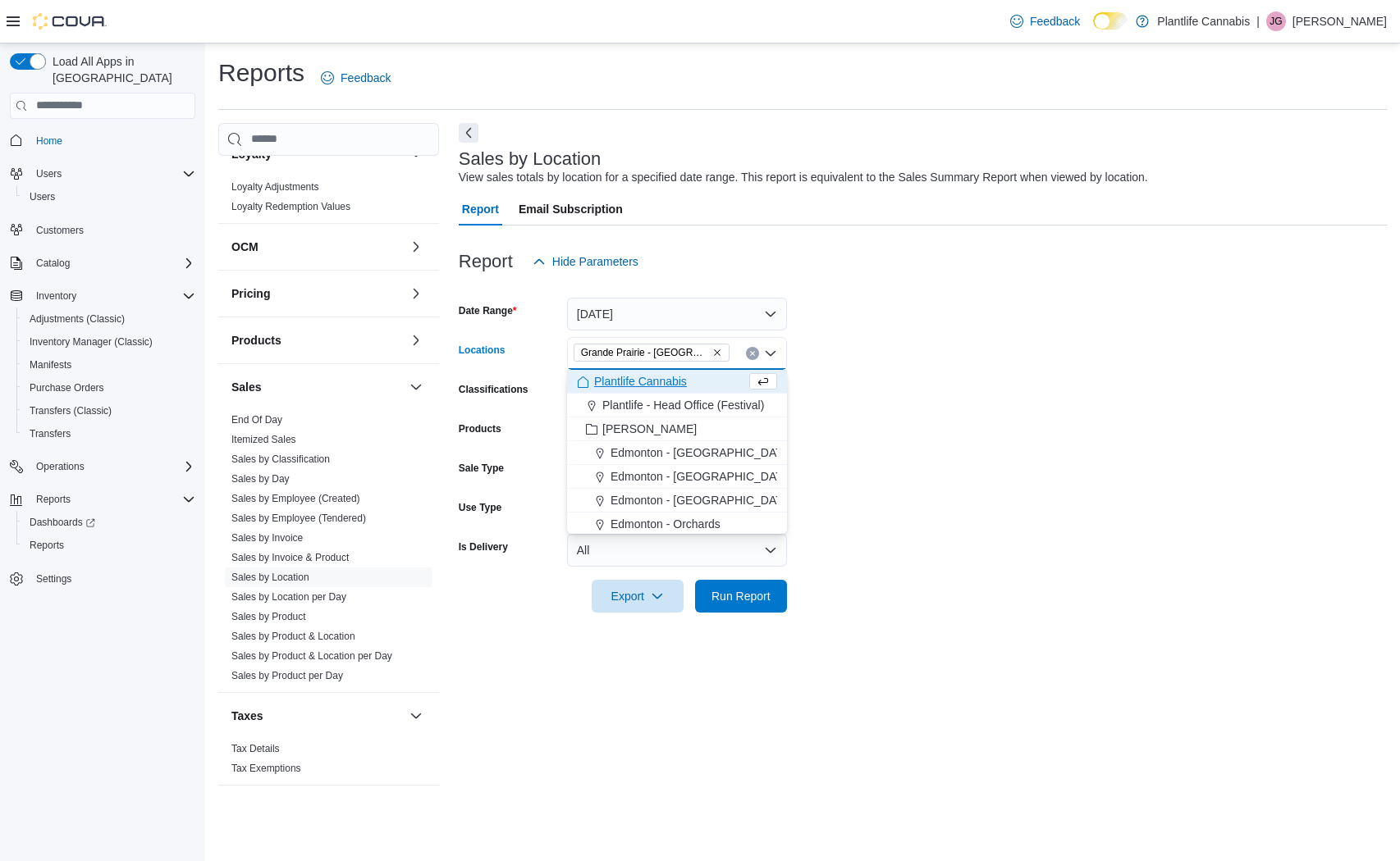
click at [945, 375] on form "Date Range [DATE] Locations [GEOGRAPHIC_DATA] - [GEOGRAPHIC_DATA] Combo box. Se…" at bounding box center [923, 445] width 928 height 335
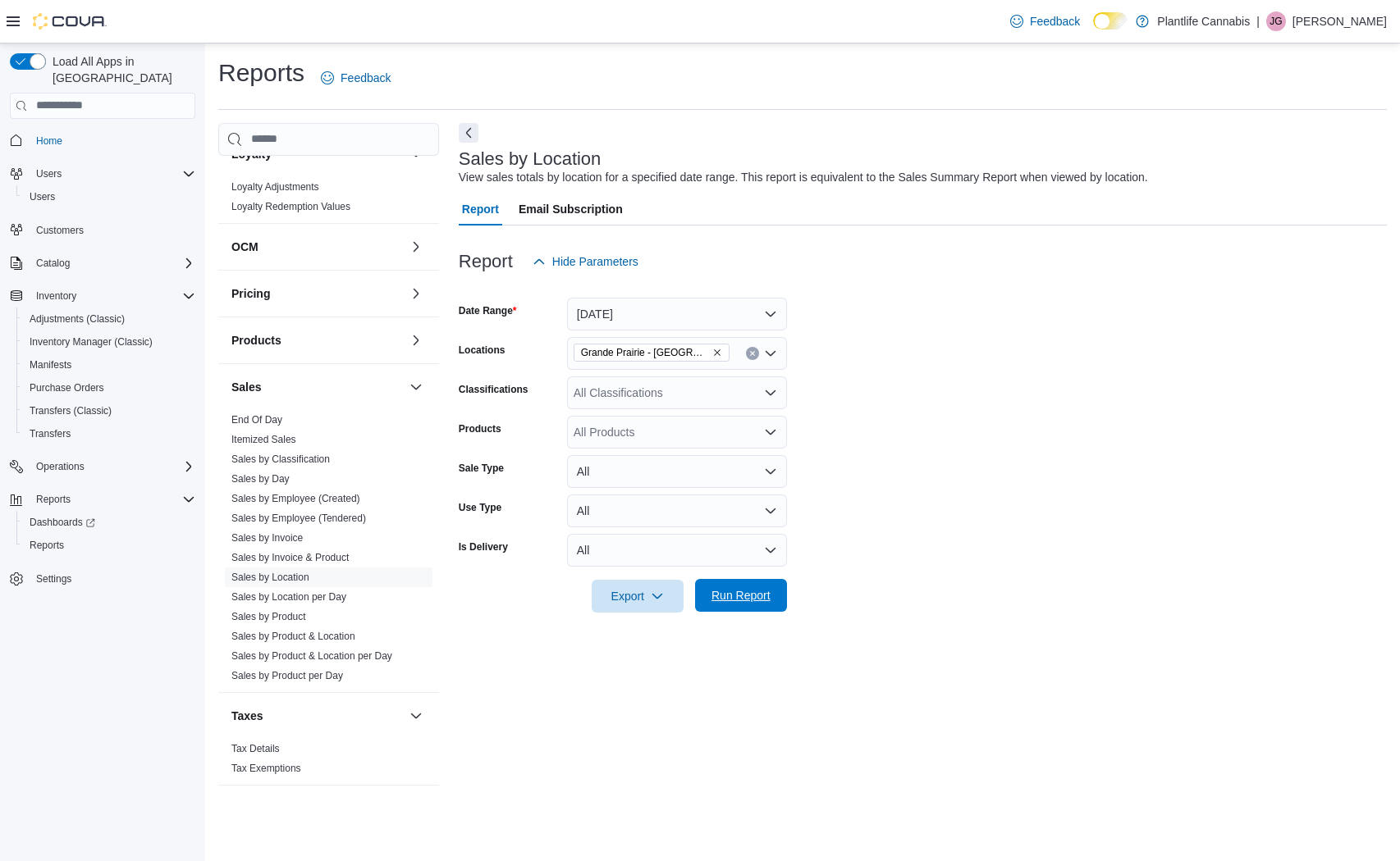
click at [765, 592] on span "Run Report" at bounding box center [741, 596] width 60 height 17
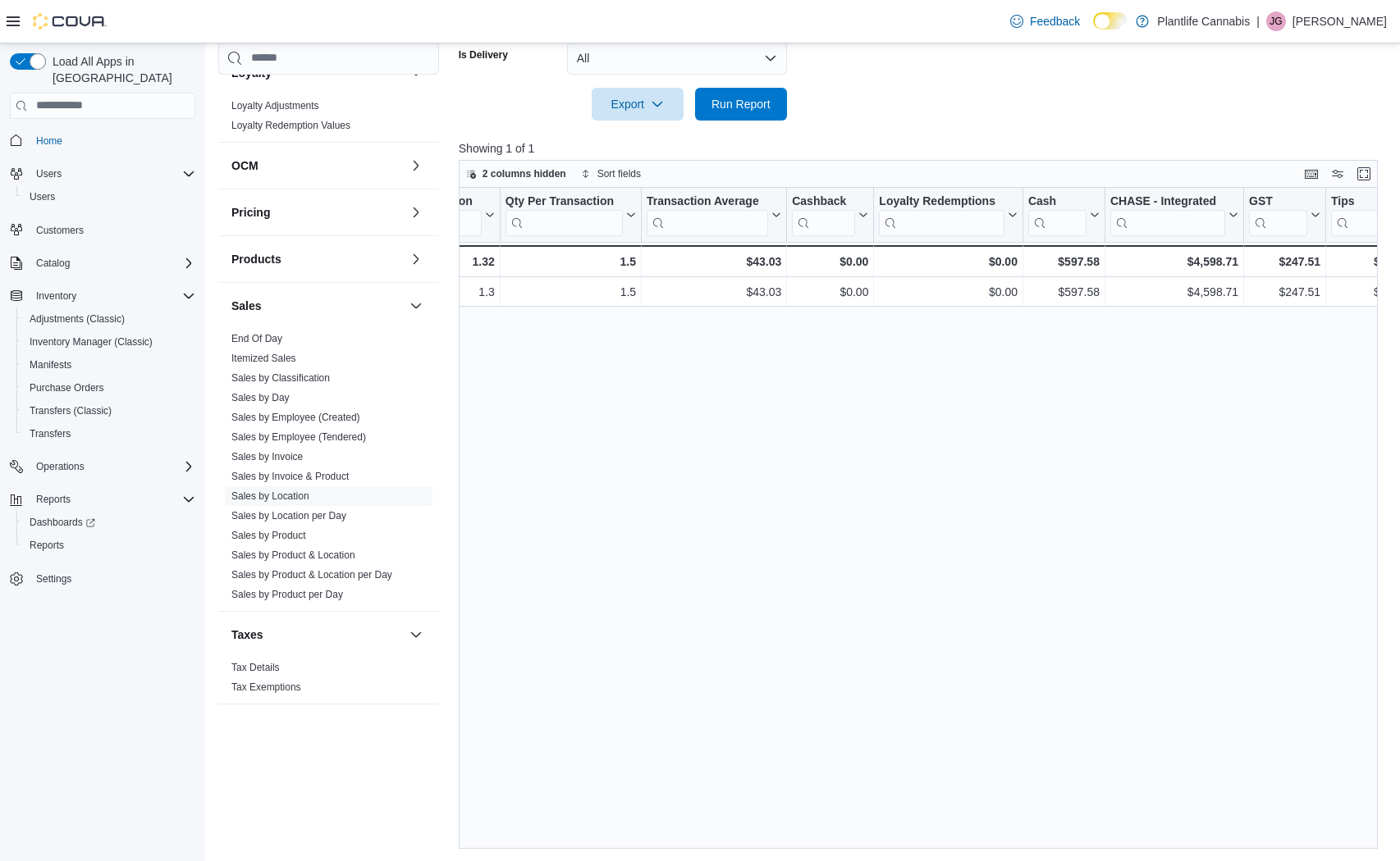
scroll to position [0, 1624]
